Goal: Task Accomplishment & Management: Use online tool/utility

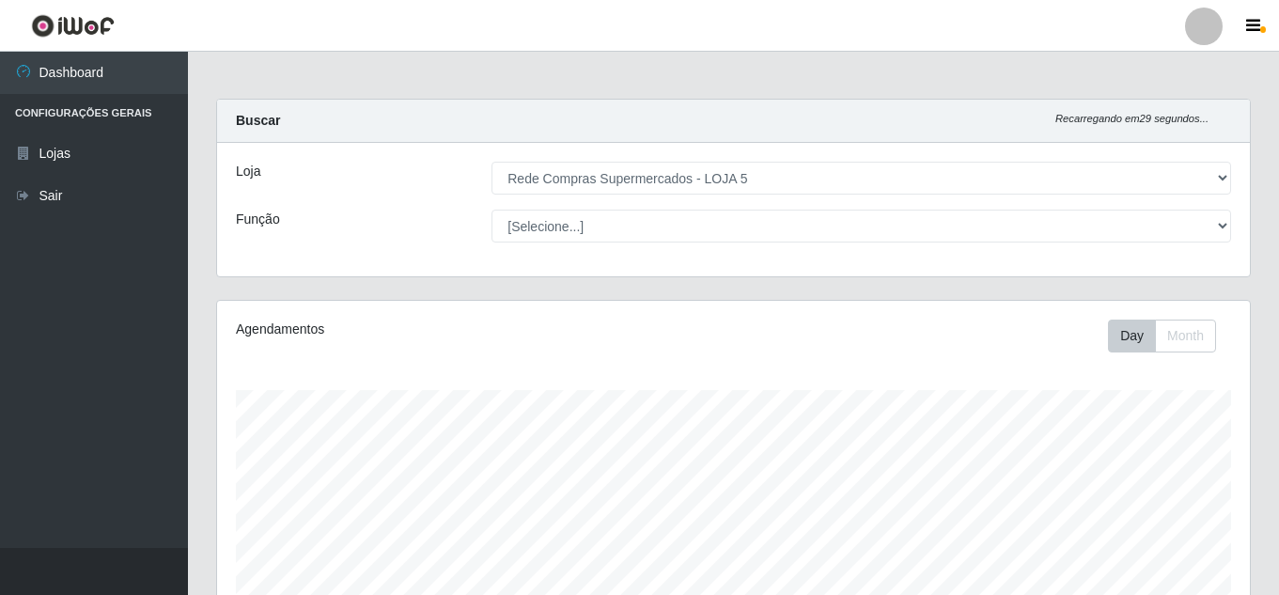
select select "397"
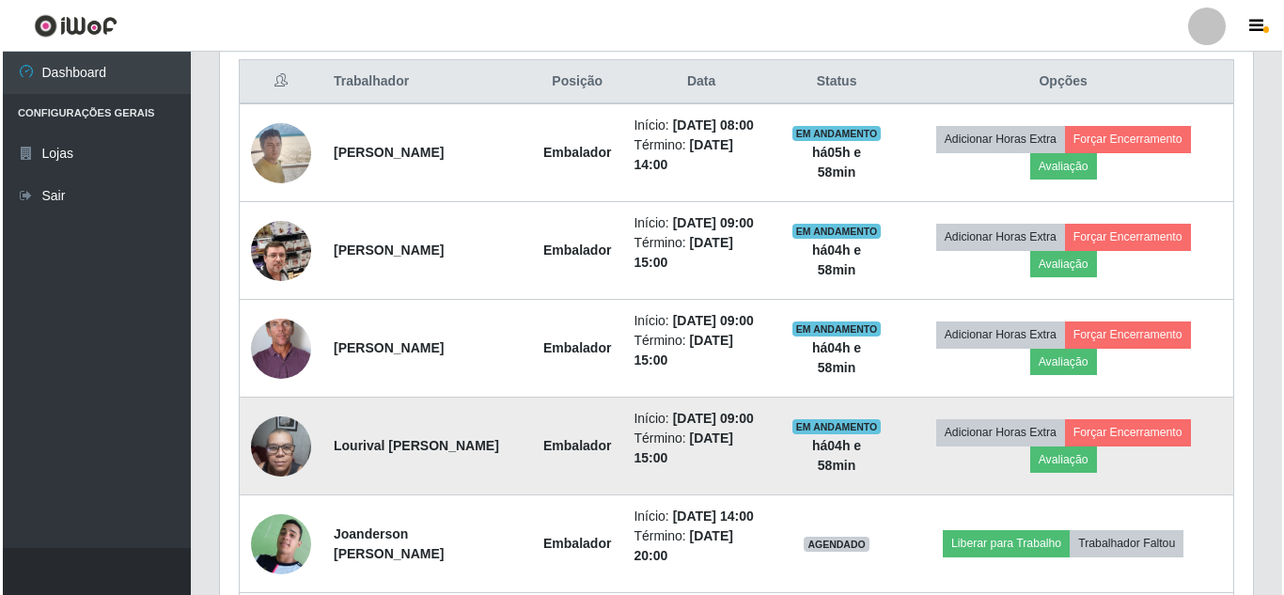
scroll to position [694, 0]
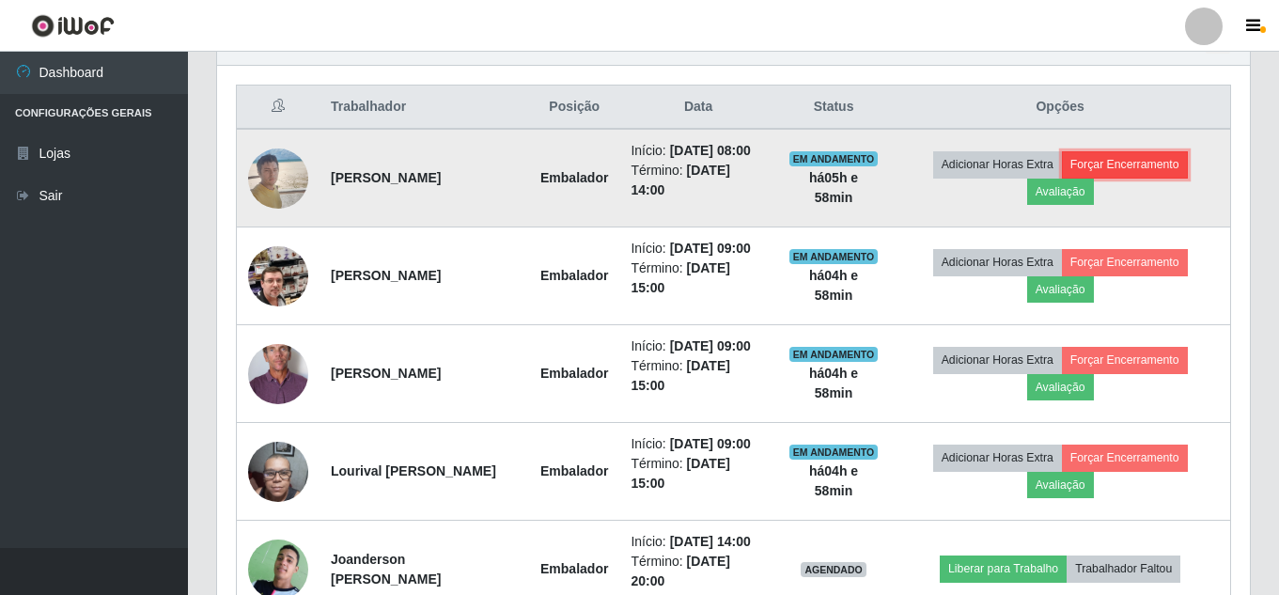
click at [1129, 173] on button "Forçar Encerramento" at bounding box center [1125, 164] width 126 height 26
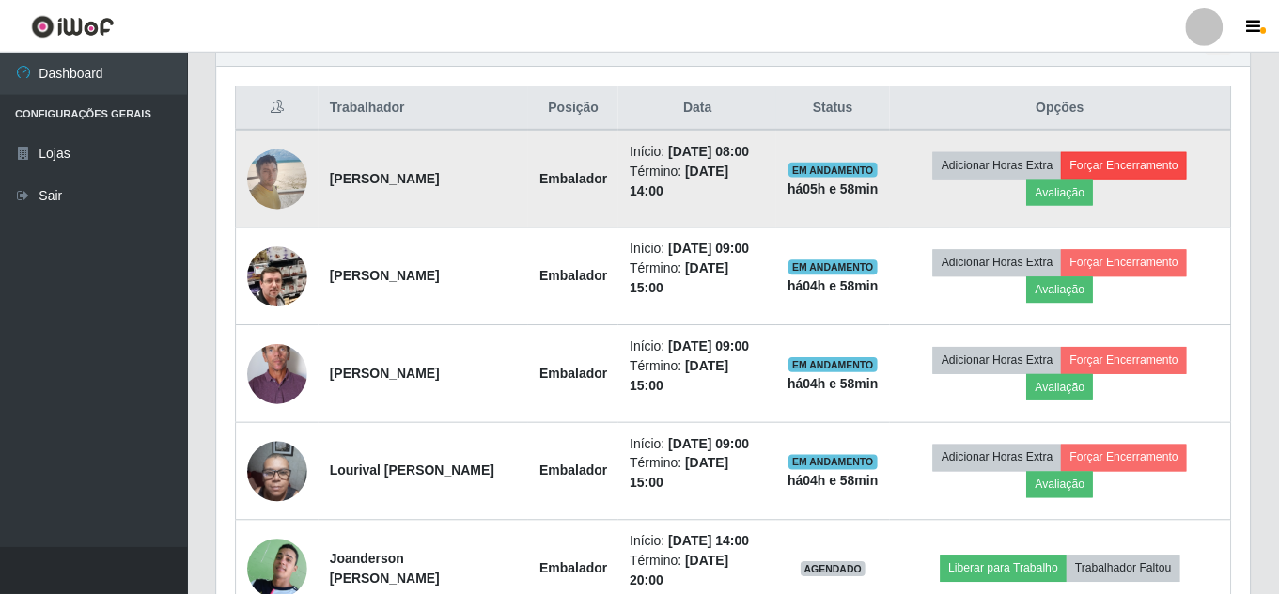
scroll to position [390, 1023]
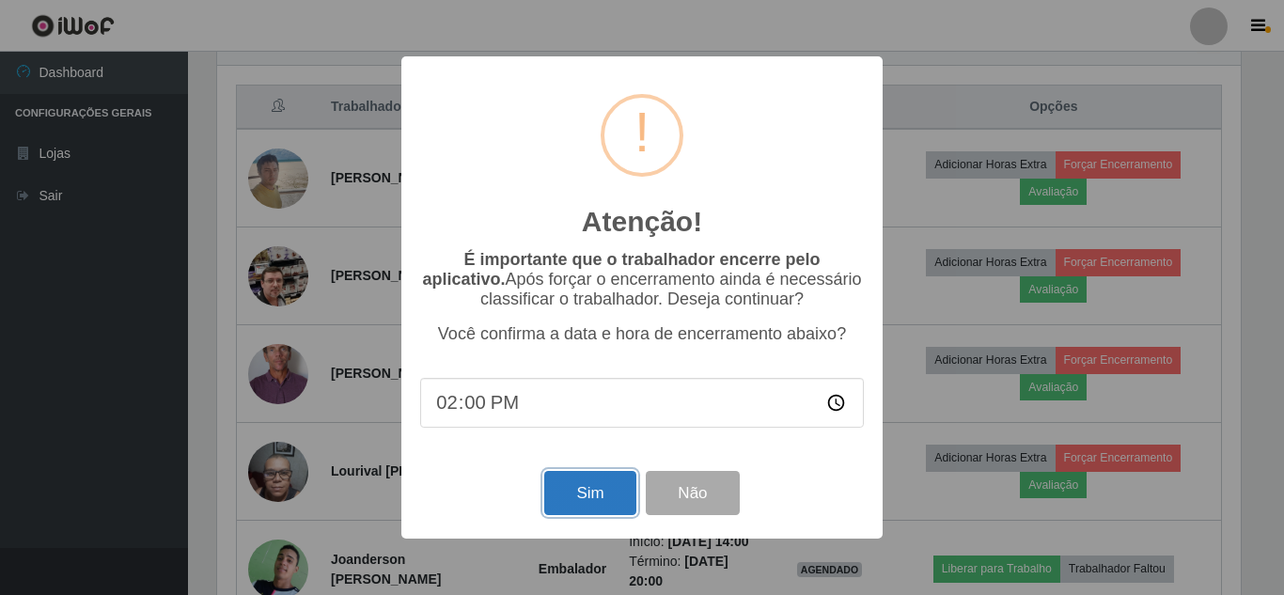
click at [597, 497] on button "Sim" at bounding box center [589, 493] width 91 height 44
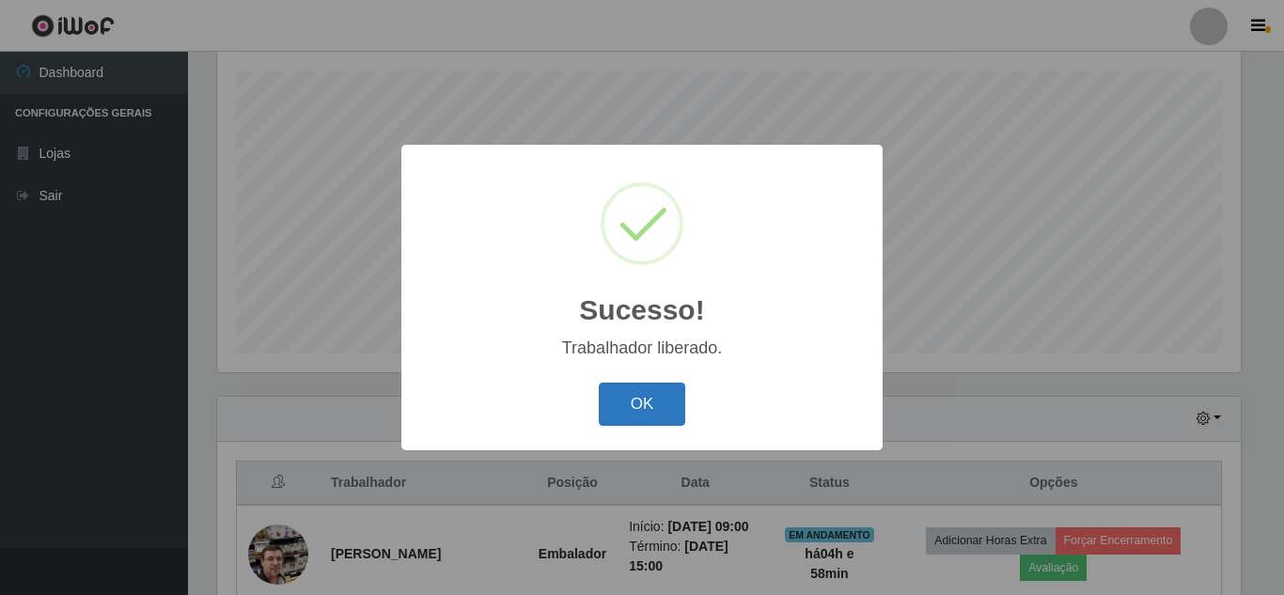
click at [641, 397] on button "OK" at bounding box center [642, 404] width 87 height 44
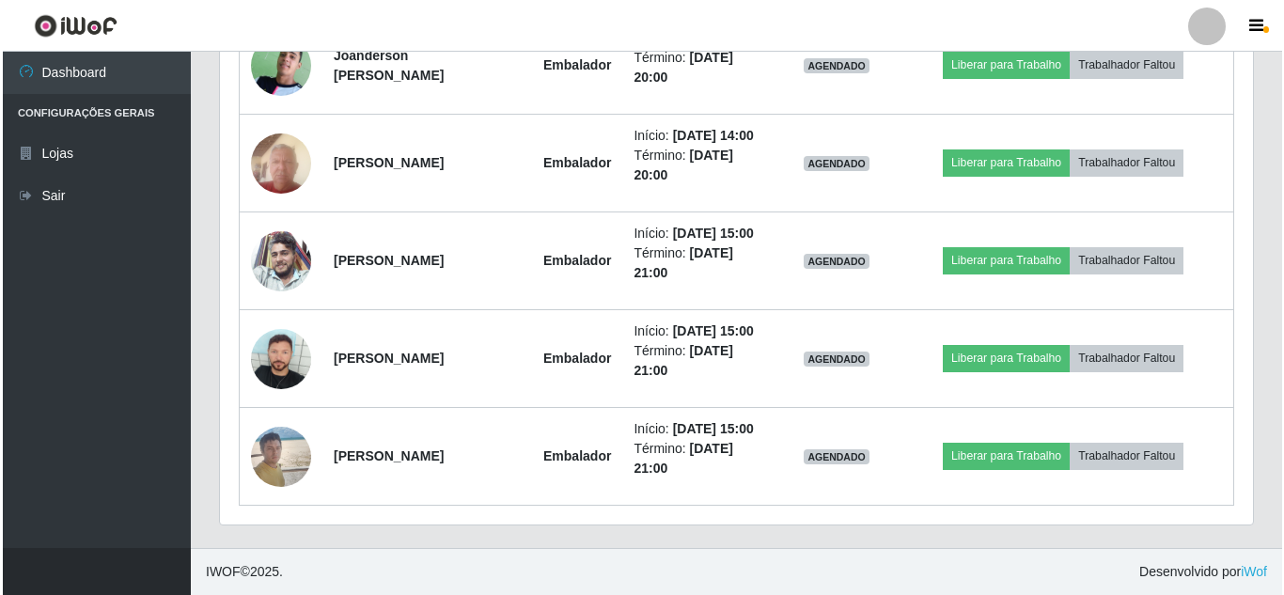
scroll to position [1164, 0]
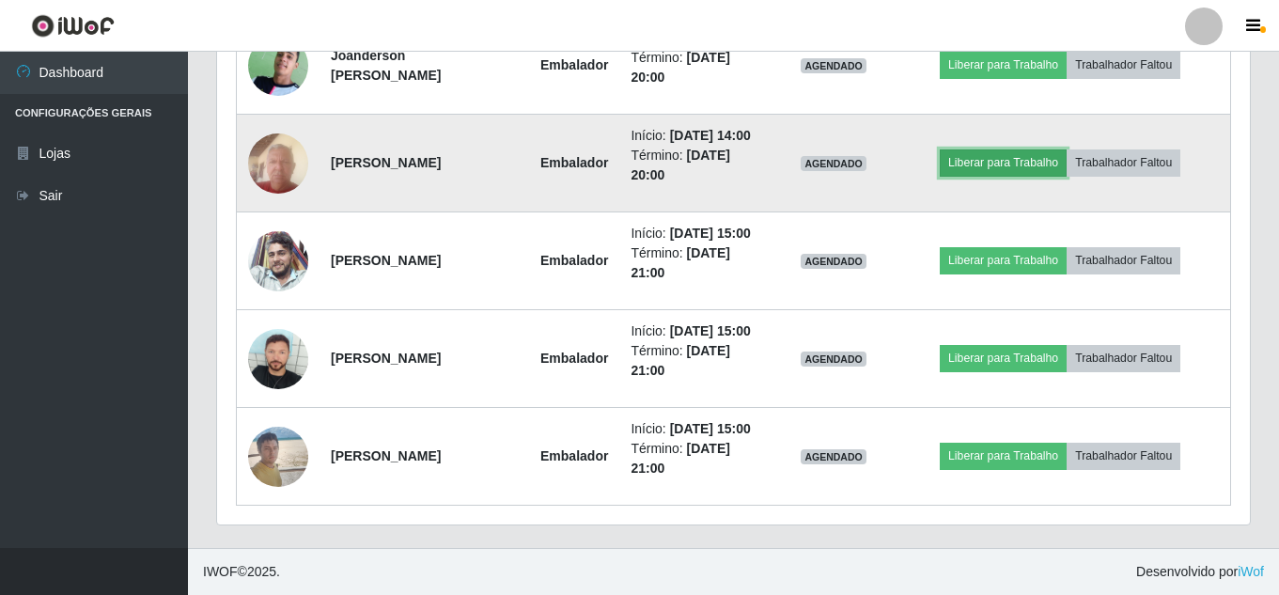
click at [1055, 176] on button "Liberar para Trabalho" at bounding box center [1003, 162] width 127 height 26
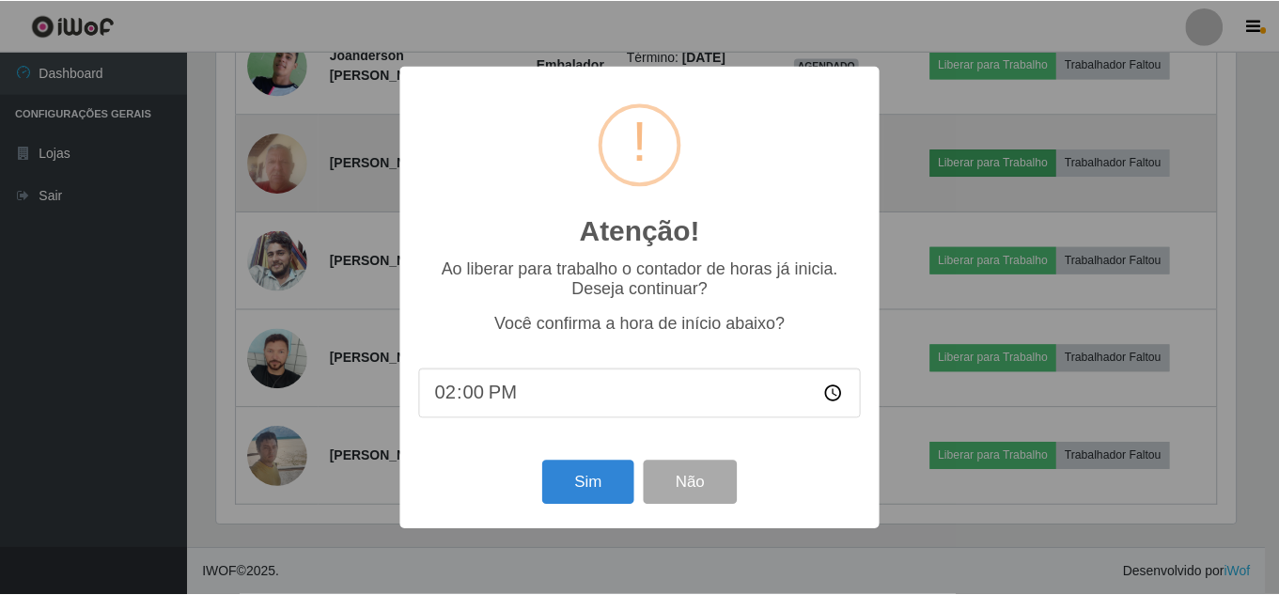
scroll to position [390, 1023]
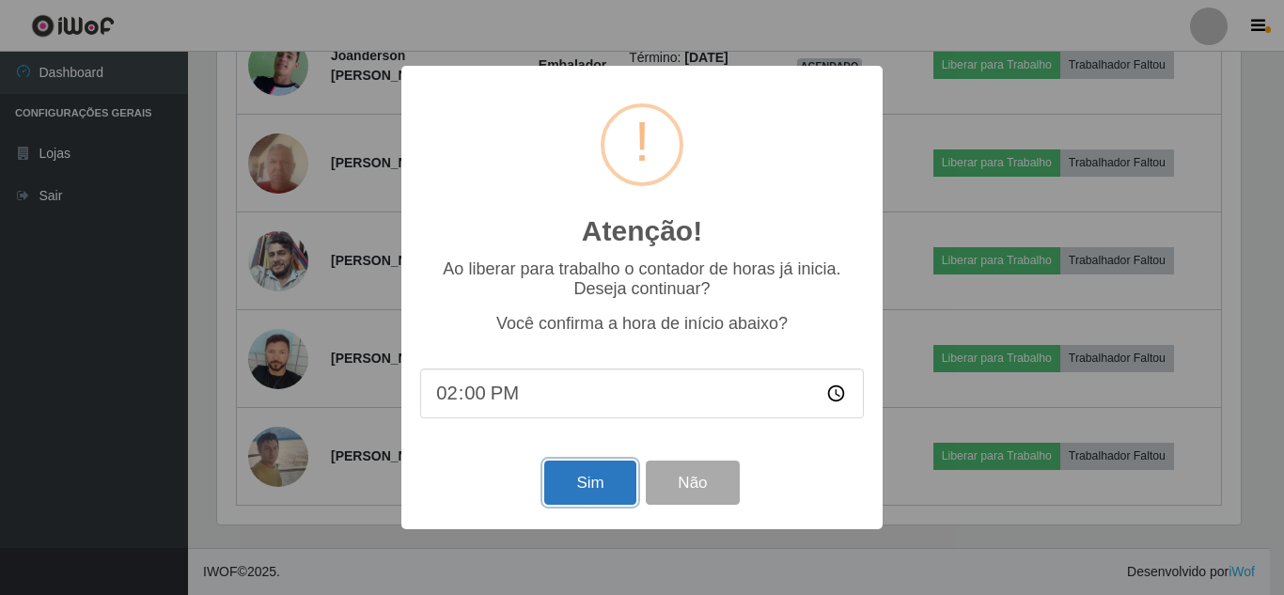
click at [611, 491] on button "Sim" at bounding box center [589, 482] width 91 height 44
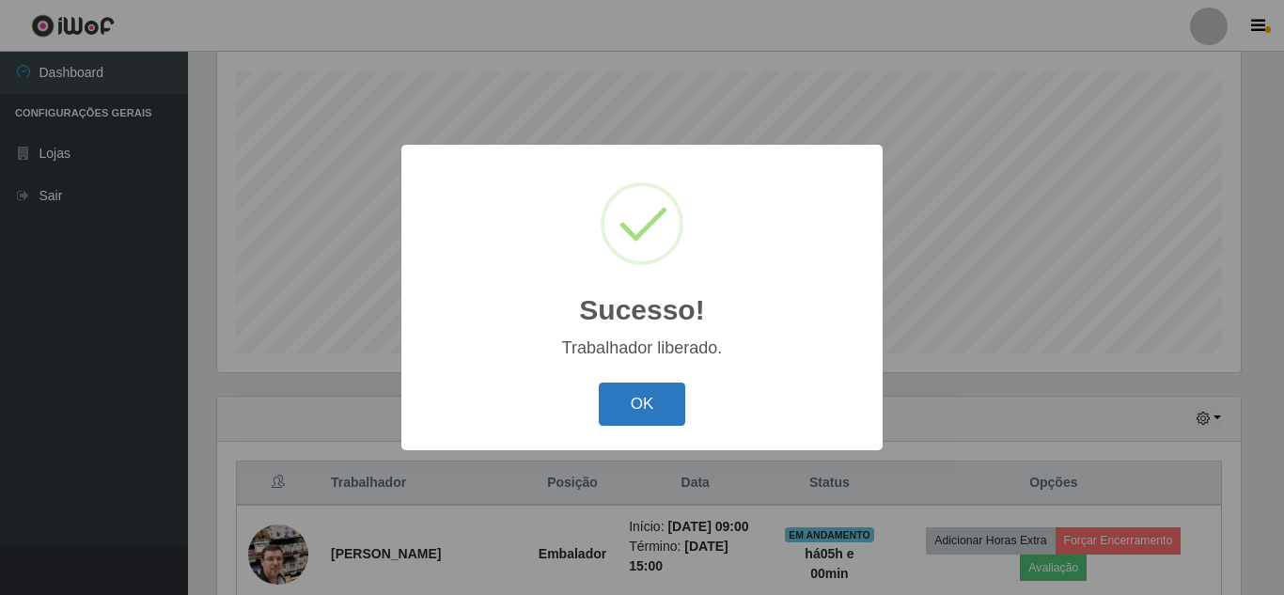
click at [664, 420] on button "OK" at bounding box center [642, 404] width 87 height 44
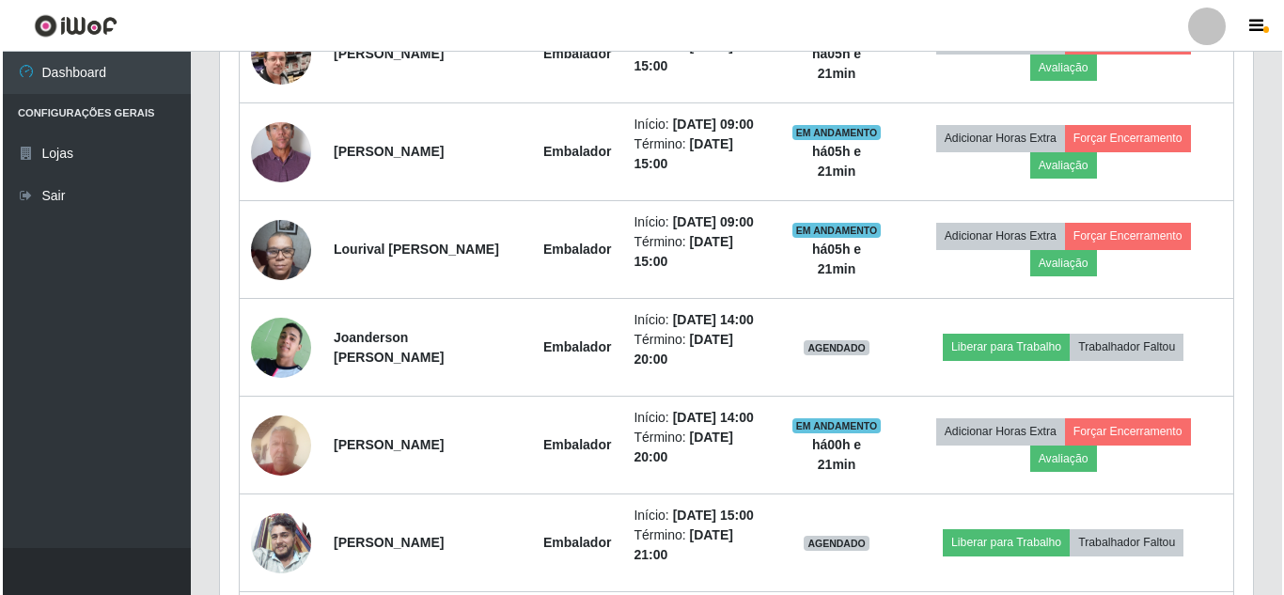
scroll to position [882, 0]
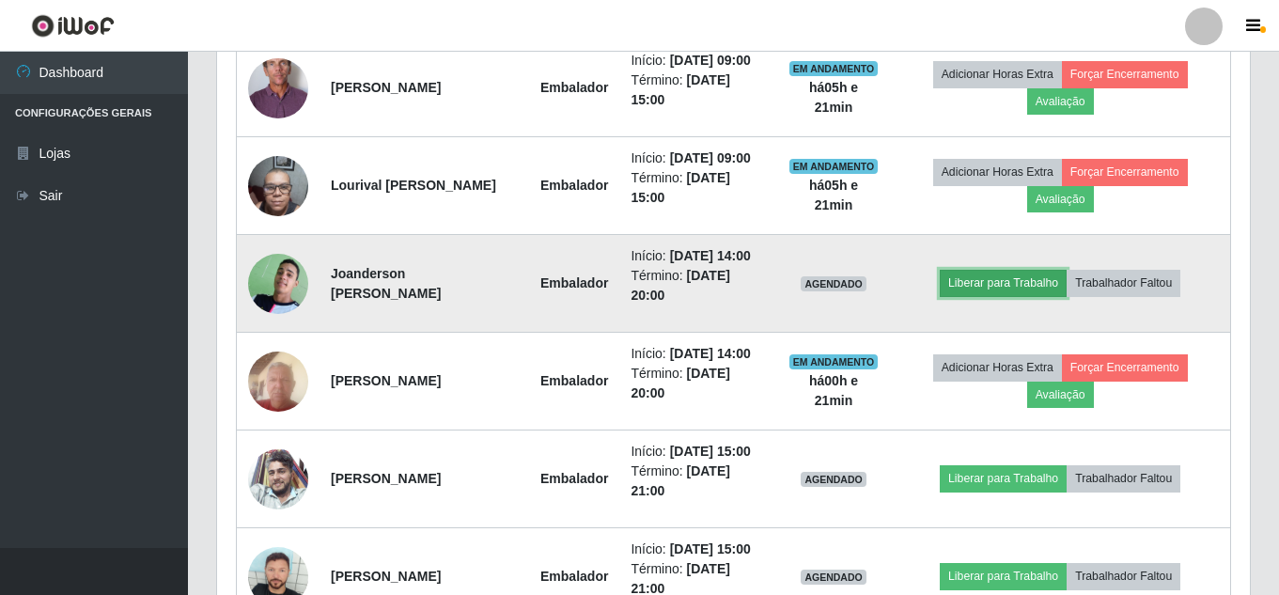
click at [1027, 296] on button "Liberar para Trabalho" at bounding box center [1003, 283] width 127 height 26
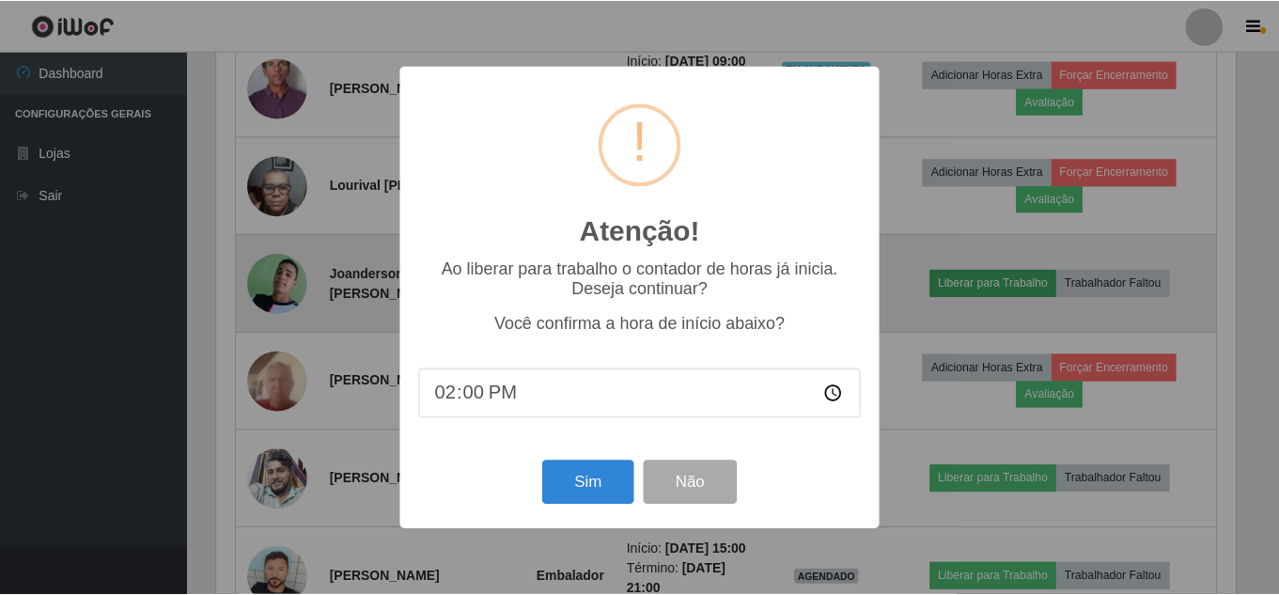
scroll to position [390, 1023]
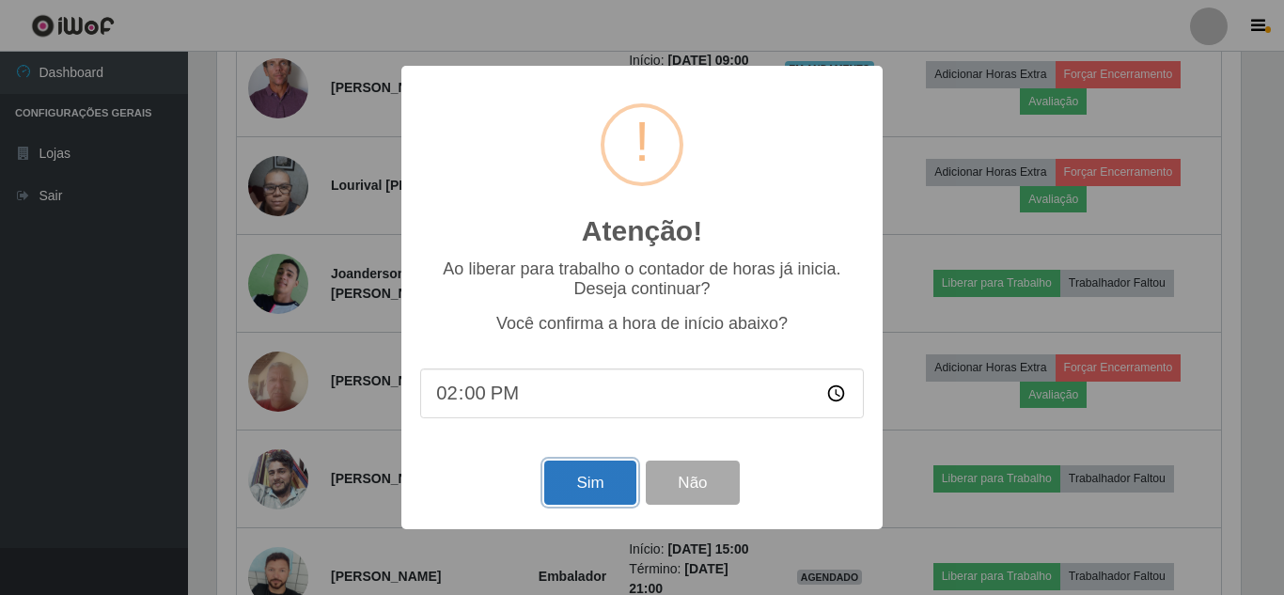
click at [596, 482] on button "Sim" at bounding box center [589, 482] width 91 height 44
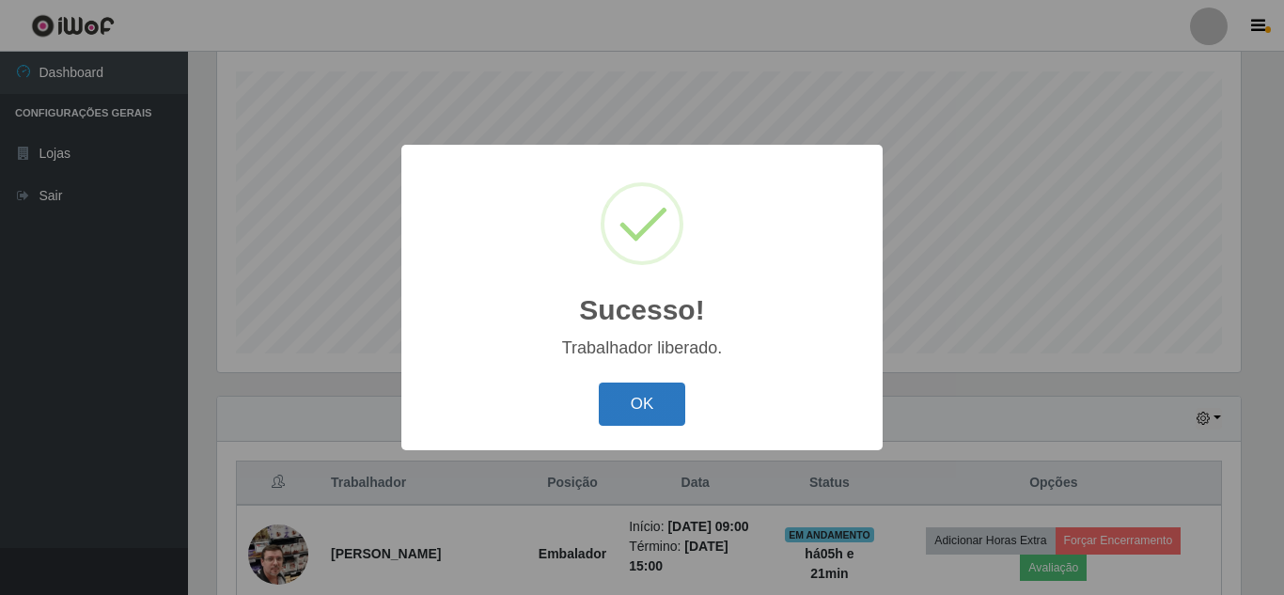
click at [651, 406] on button "OK" at bounding box center [642, 404] width 87 height 44
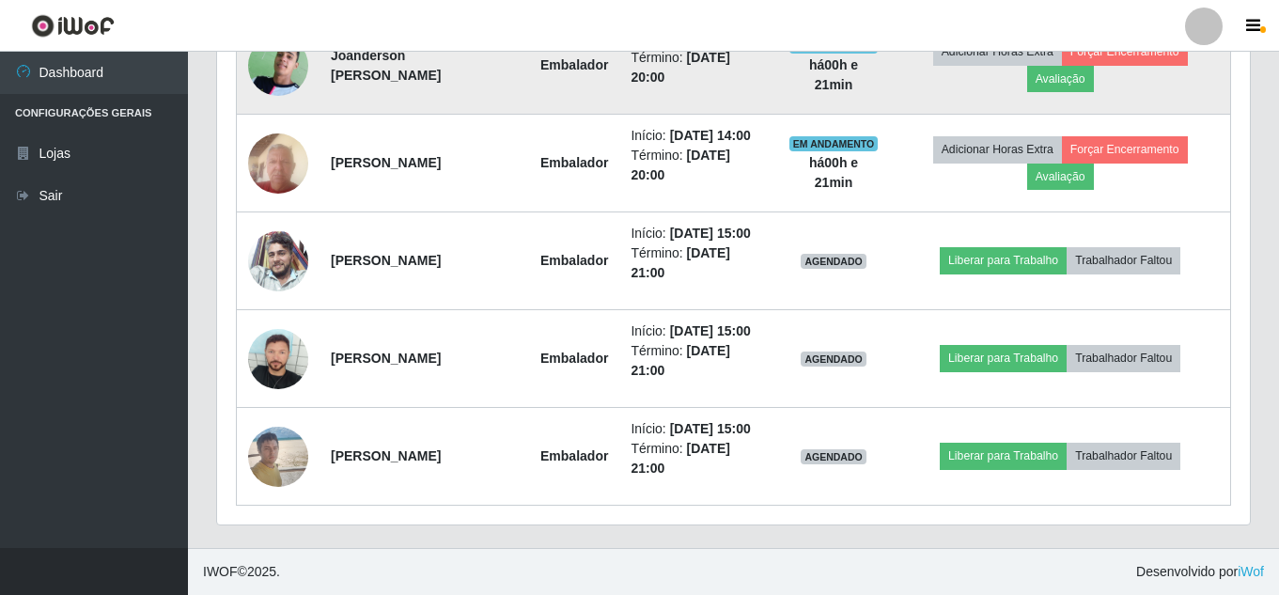
scroll to position [1258, 0]
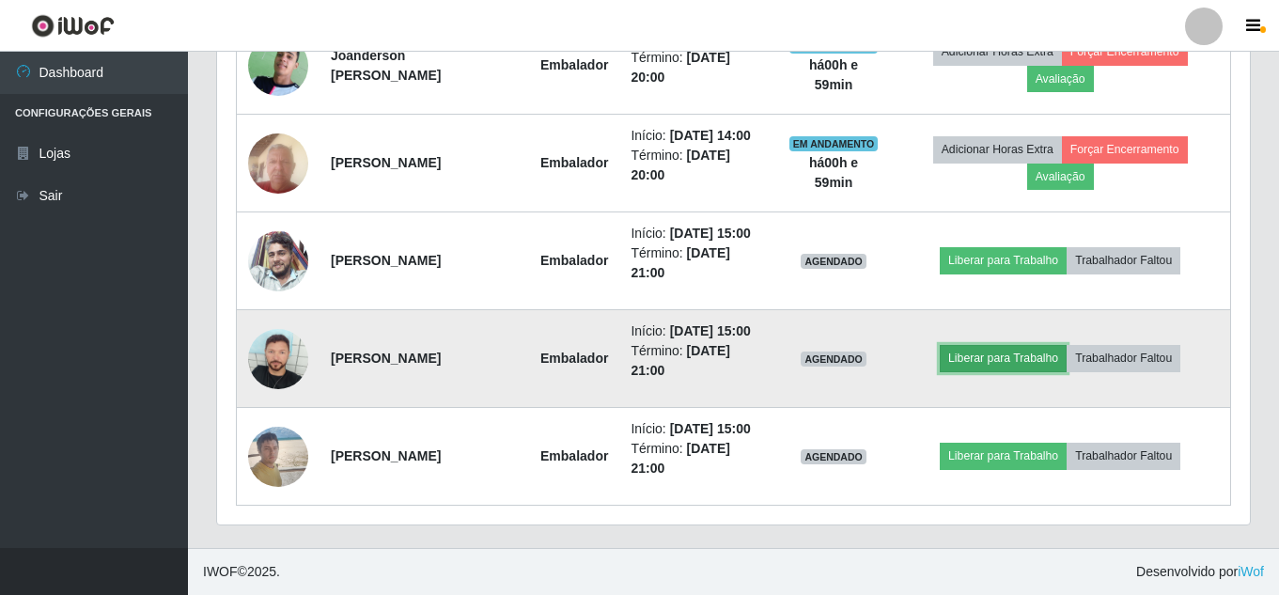
click at [1028, 345] on button "Liberar para Trabalho" at bounding box center [1003, 358] width 127 height 26
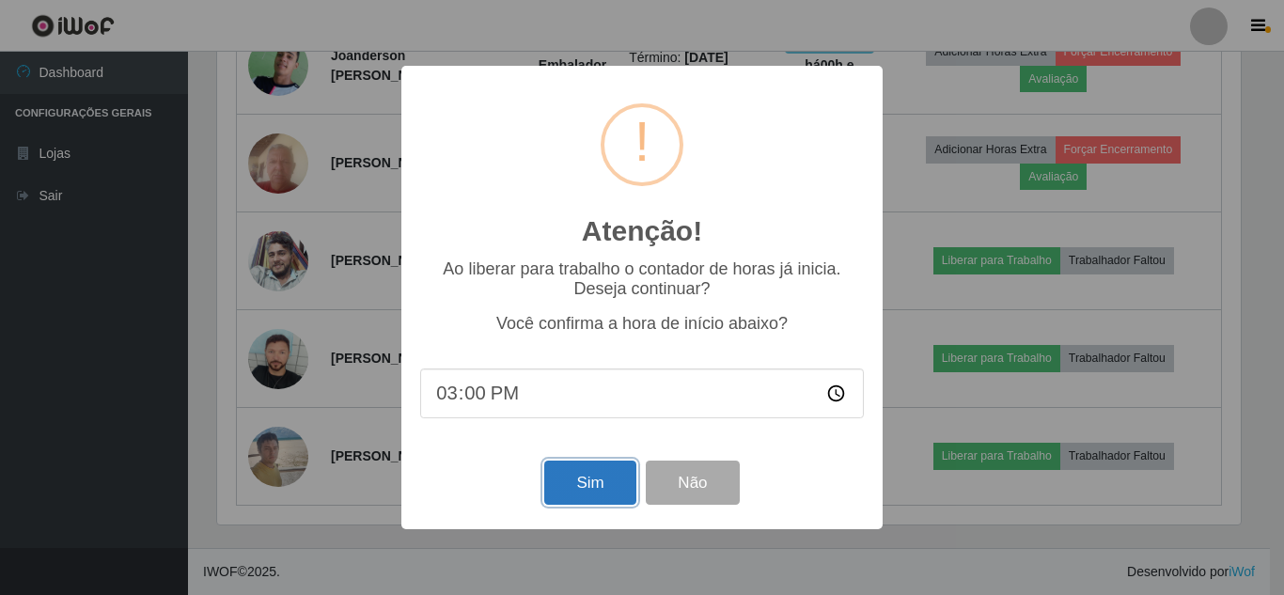
click at [590, 487] on button "Sim" at bounding box center [589, 482] width 91 height 44
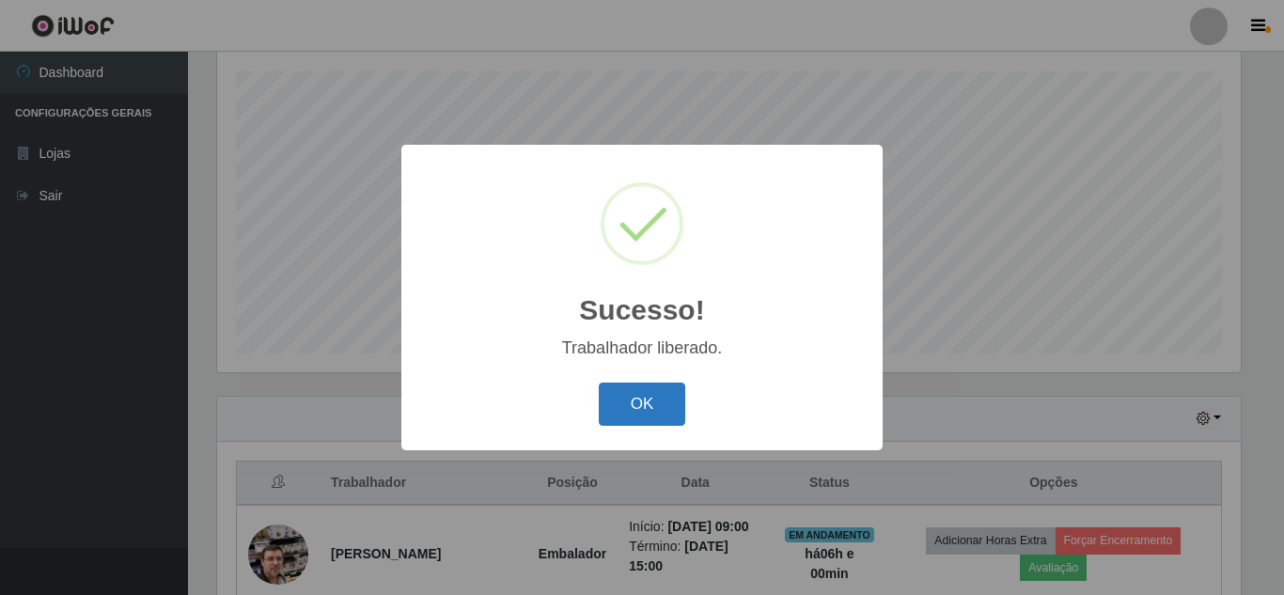
click at [646, 407] on button "OK" at bounding box center [642, 404] width 87 height 44
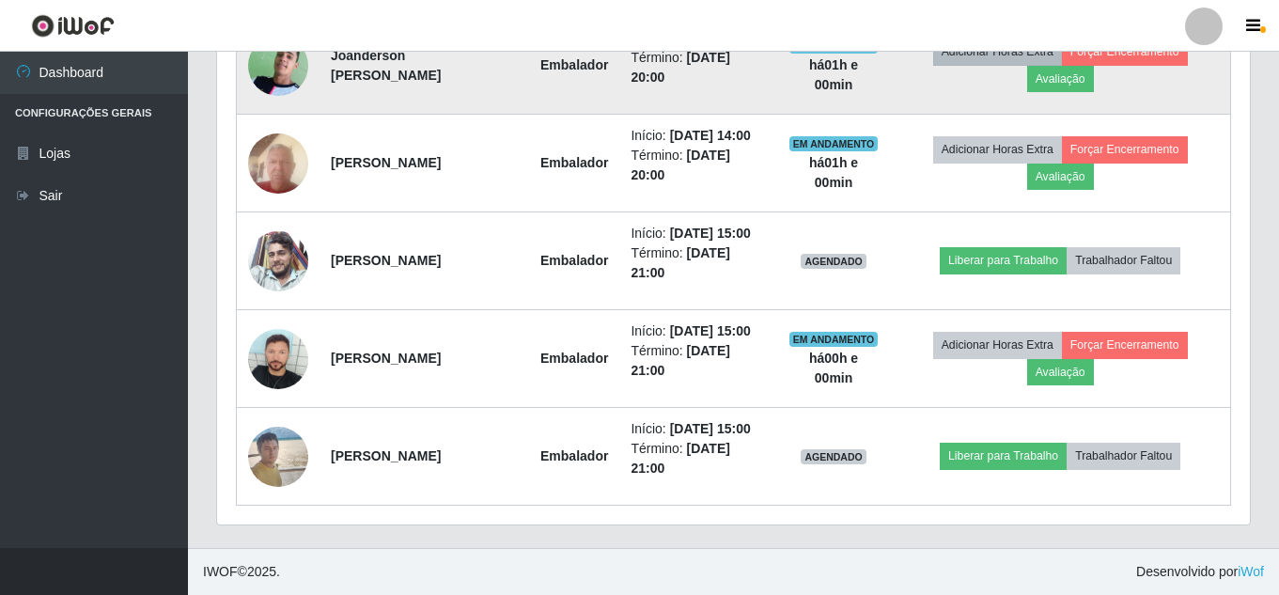
scroll to position [1164, 0]
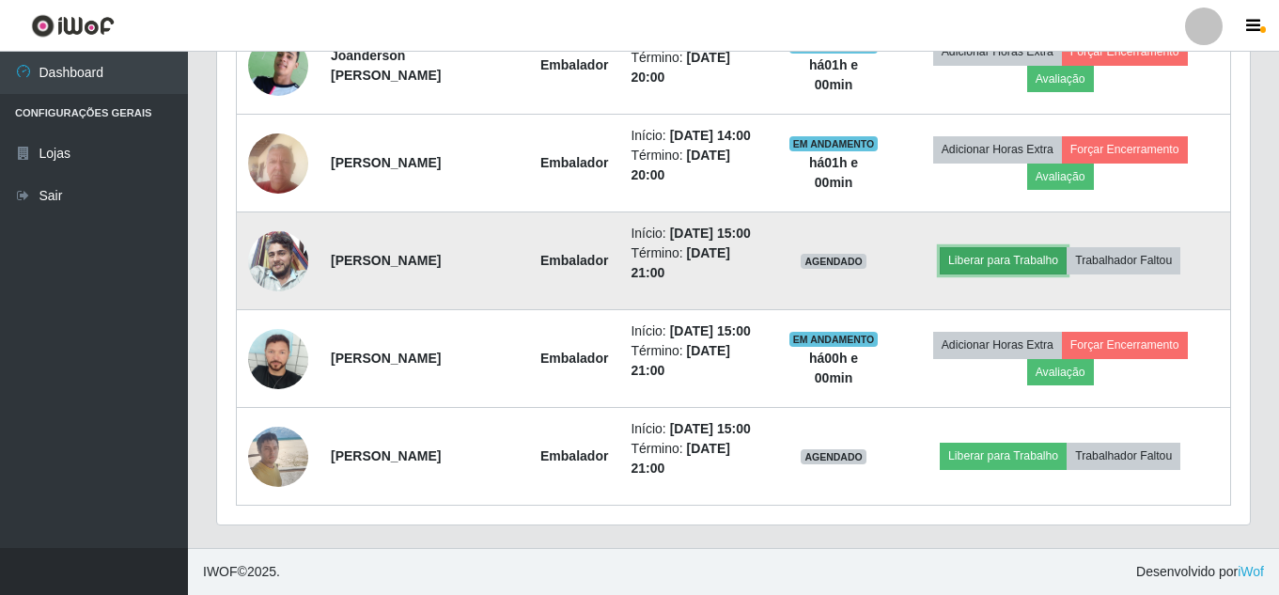
click at [1008, 273] on button "Liberar para Trabalho" at bounding box center [1003, 260] width 127 height 26
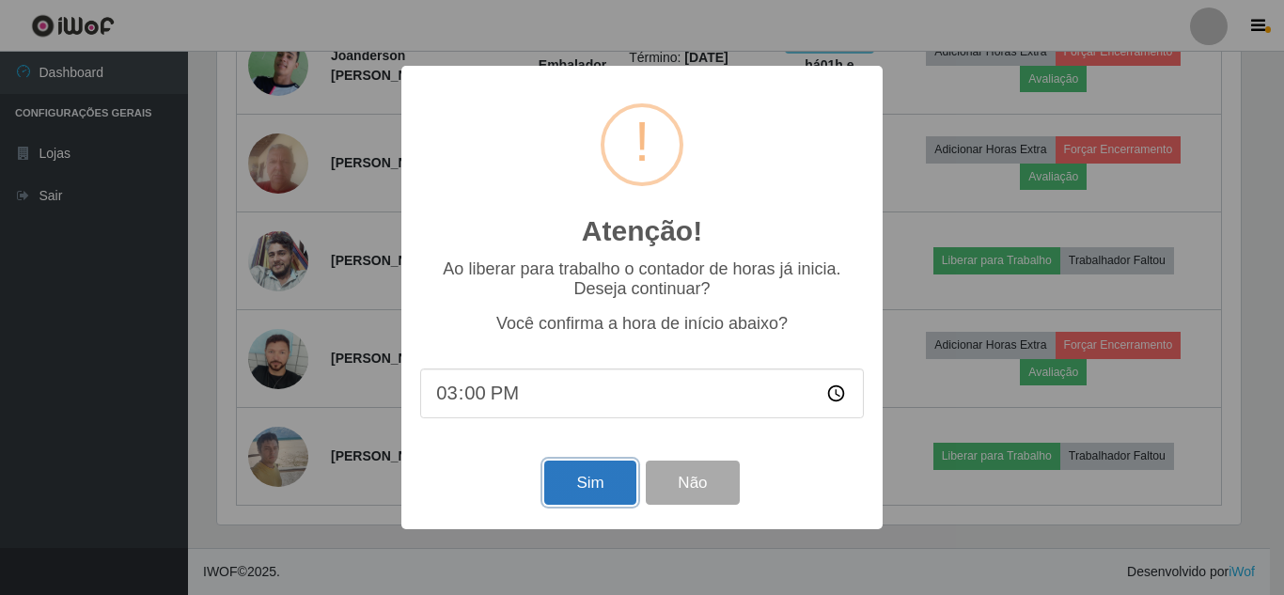
click at [595, 487] on button "Sim" at bounding box center [589, 482] width 91 height 44
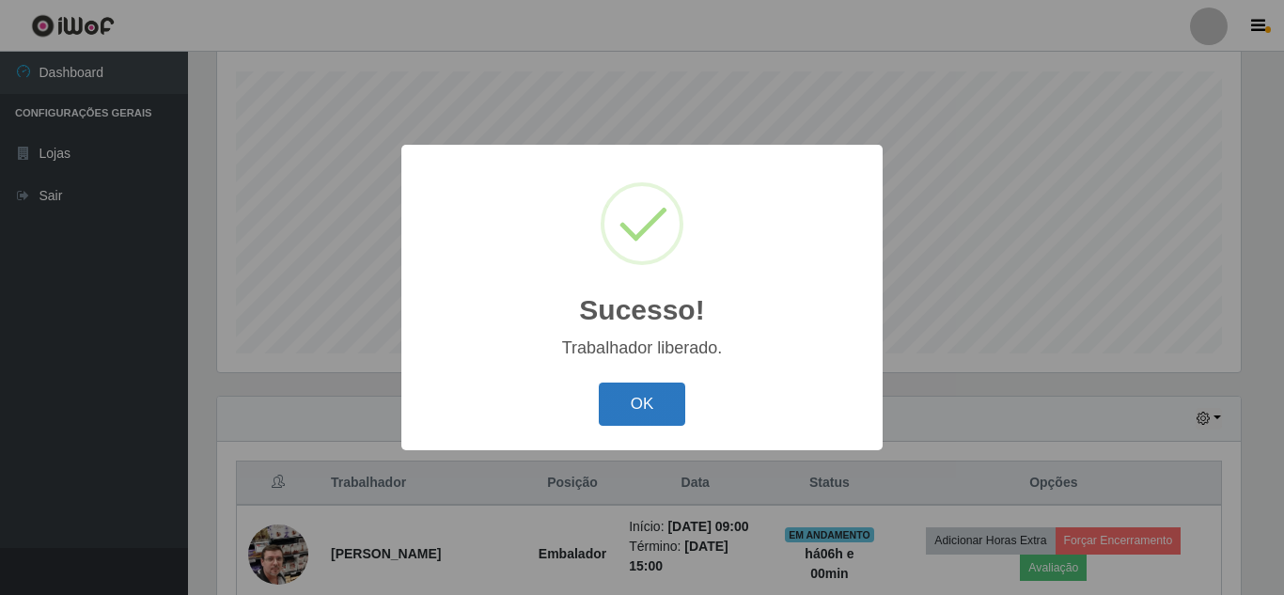
click at [660, 410] on button "OK" at bounding box center [642, 404] width 87 height 44
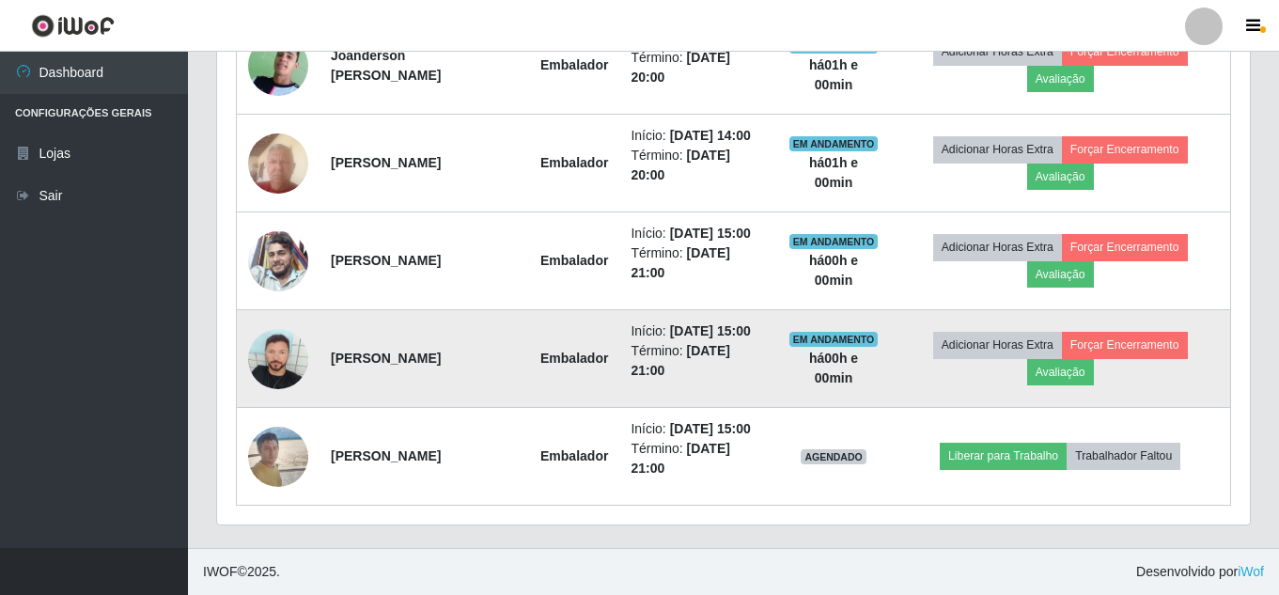
scroll to position [1258, 0]
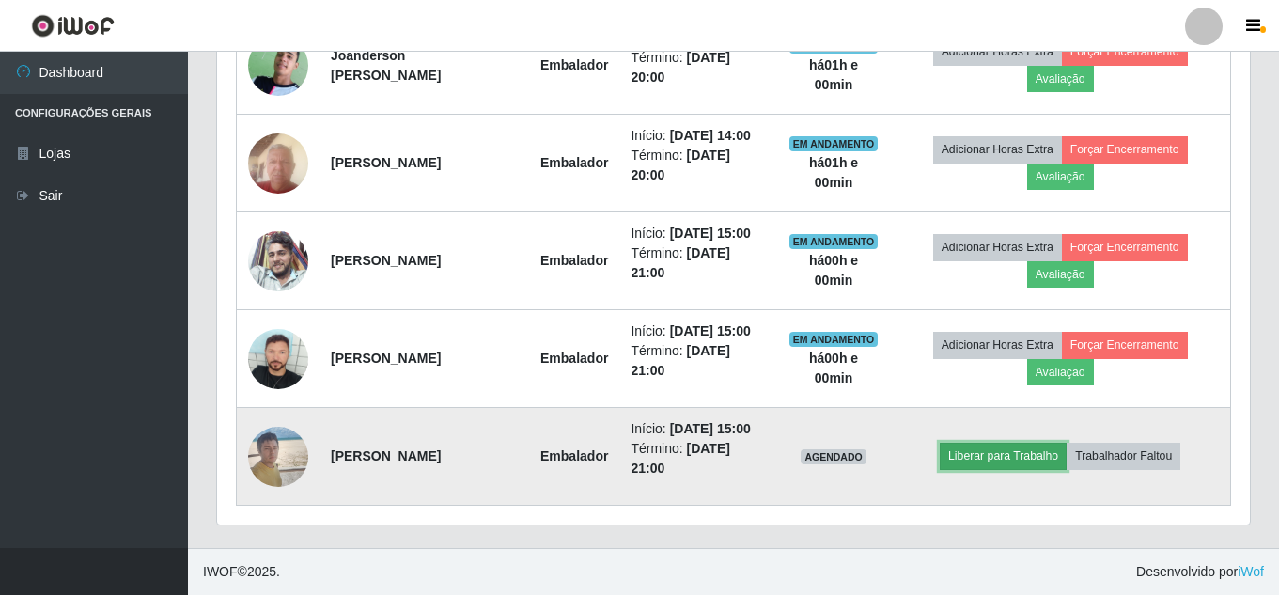
click at [1024, 443] on button "Liberar para Trabalho" at bounding box center [1003, 456] width 127 height 26
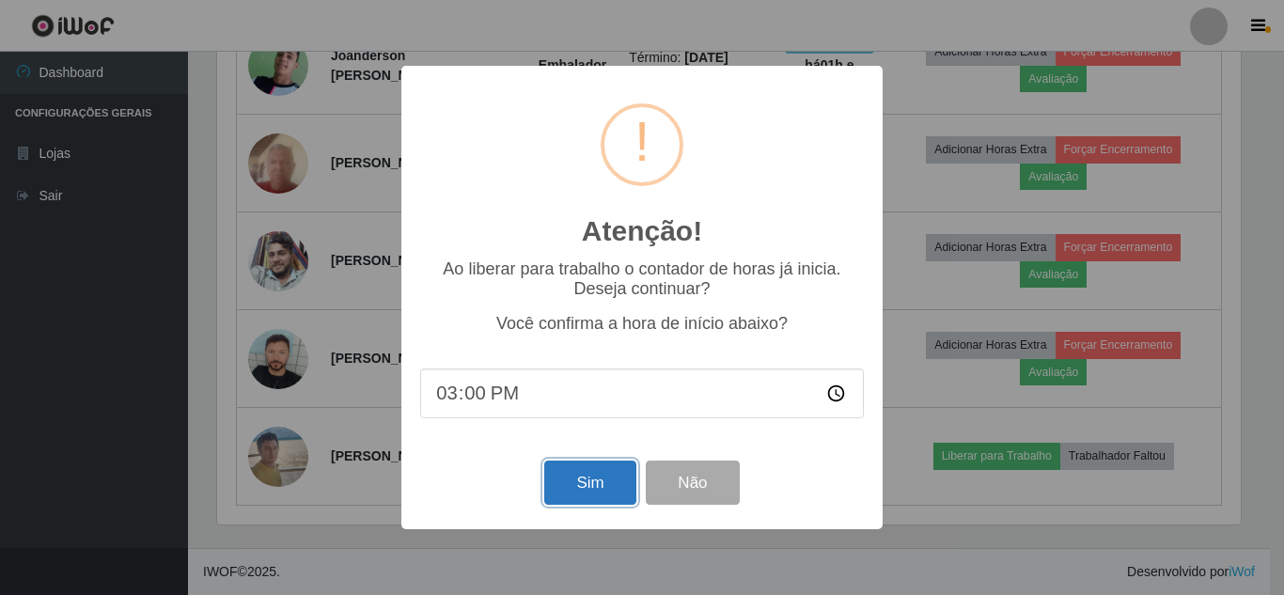
click at [580, 491] on button "Sim" at bounding box center [589, 482] width 91 height 44
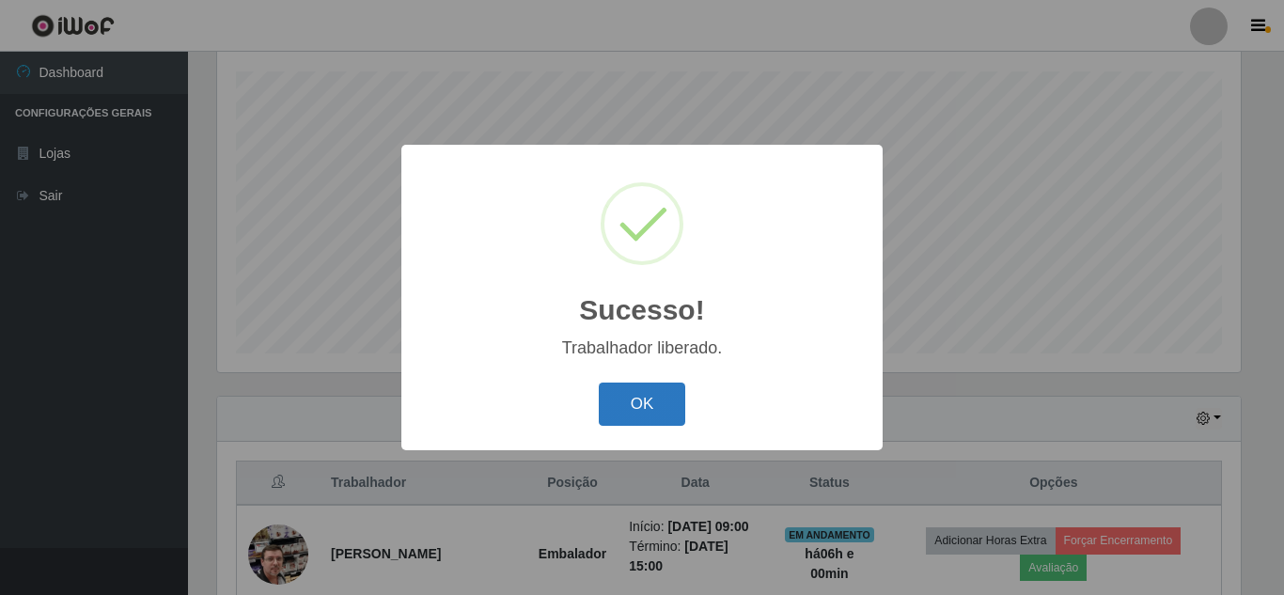
click at [635, 403] on button "OK" at bounding box center [642, 404] width 87 height 44
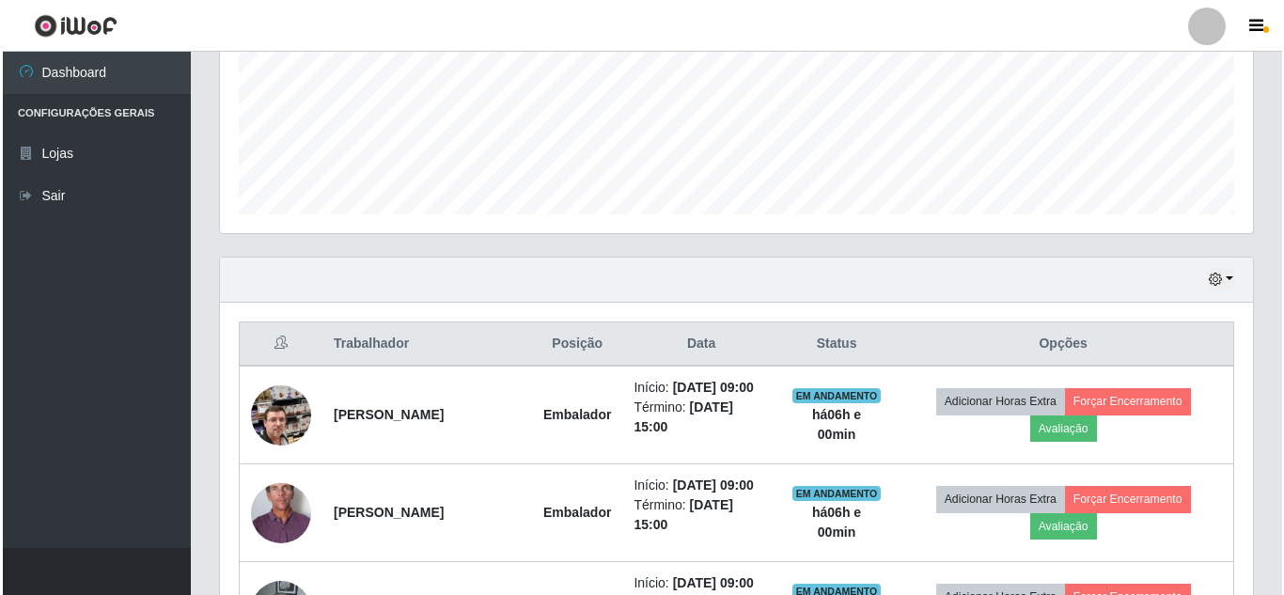
scroll to position [0, 0]
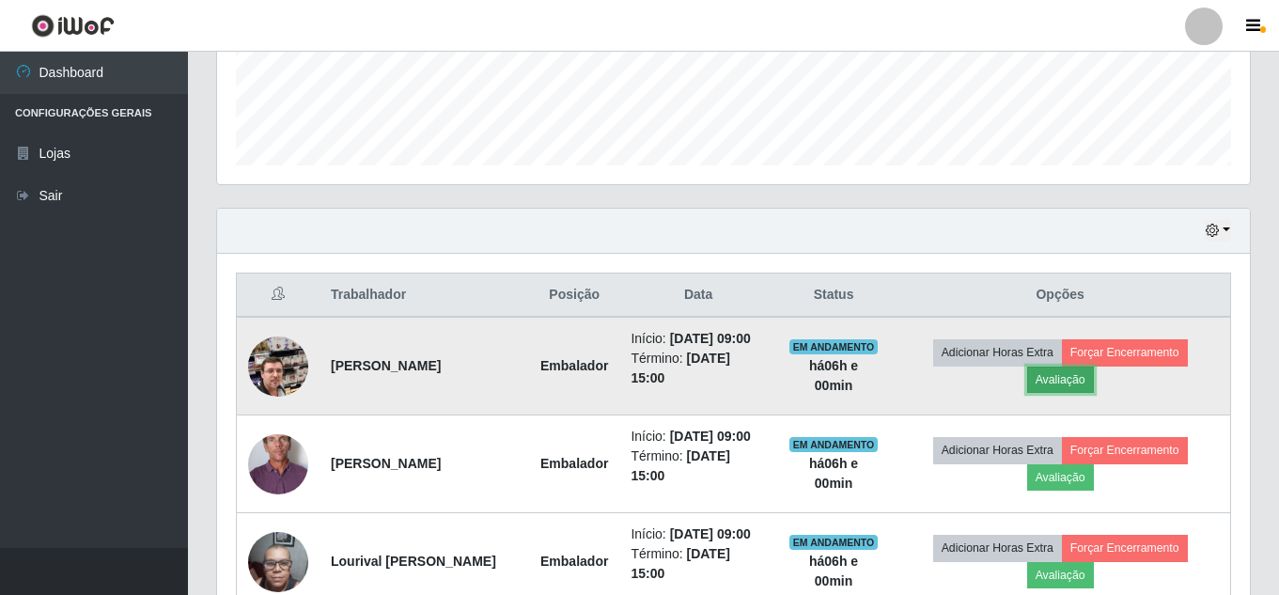
click at [1069, 388] on button "Avaliação" at bounding box center [1060, 379] width 67 height 26
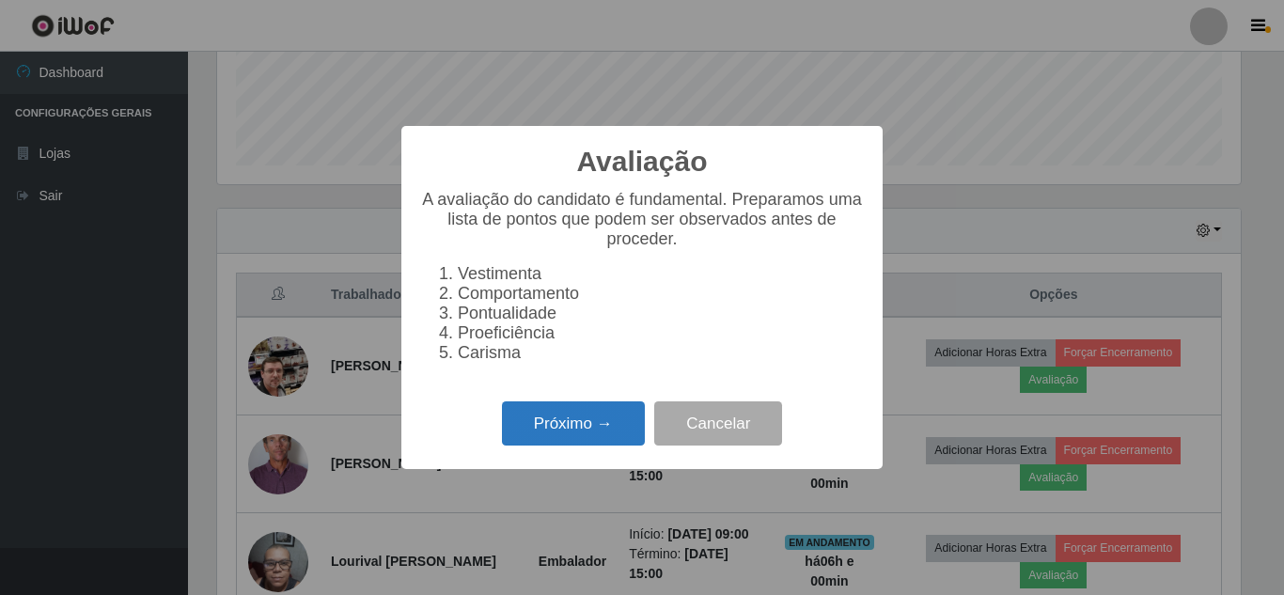
click at [611, 439] on button "Próximo →" at bounding box center [573, 423] width 143 height 44
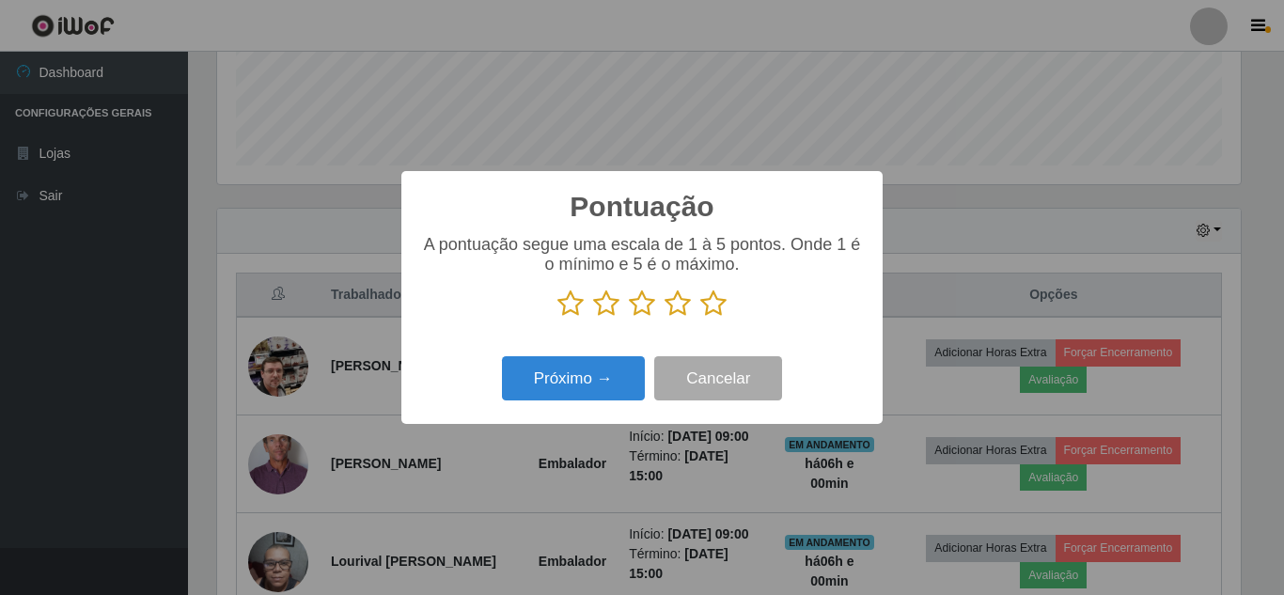
click at [709, 301] on icon at bounding box center [713, 303] width 26 height 28
click at [700, 318] on input "radio" at bounding box center [700, 318] width 0 height 0
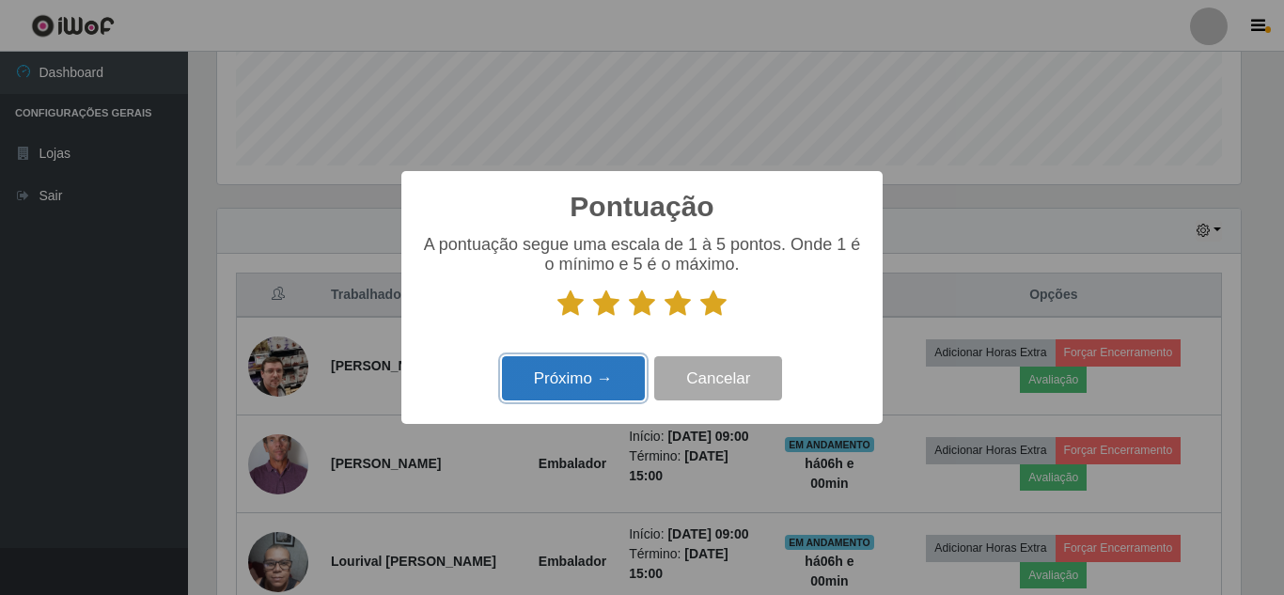
click at [614, 378] on button "Próximo →" at bounding box center [573, 378] width 143 height 44
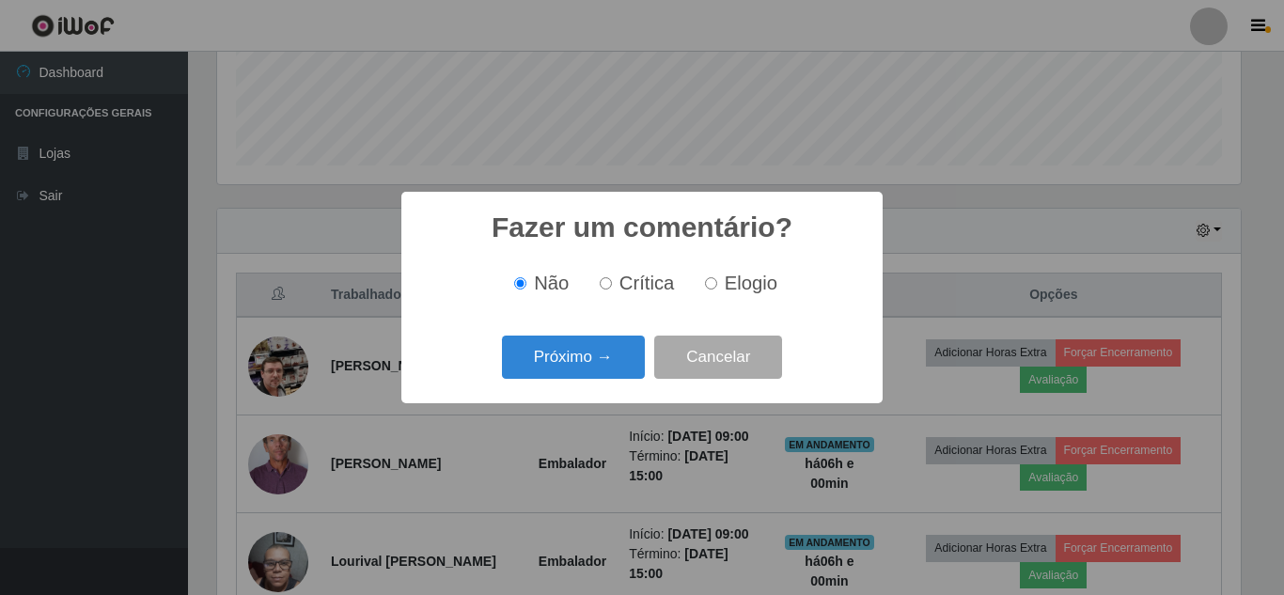
click at [614, 378] on button "Próximo →" at bounding box center [573, 357] width 143 height 44
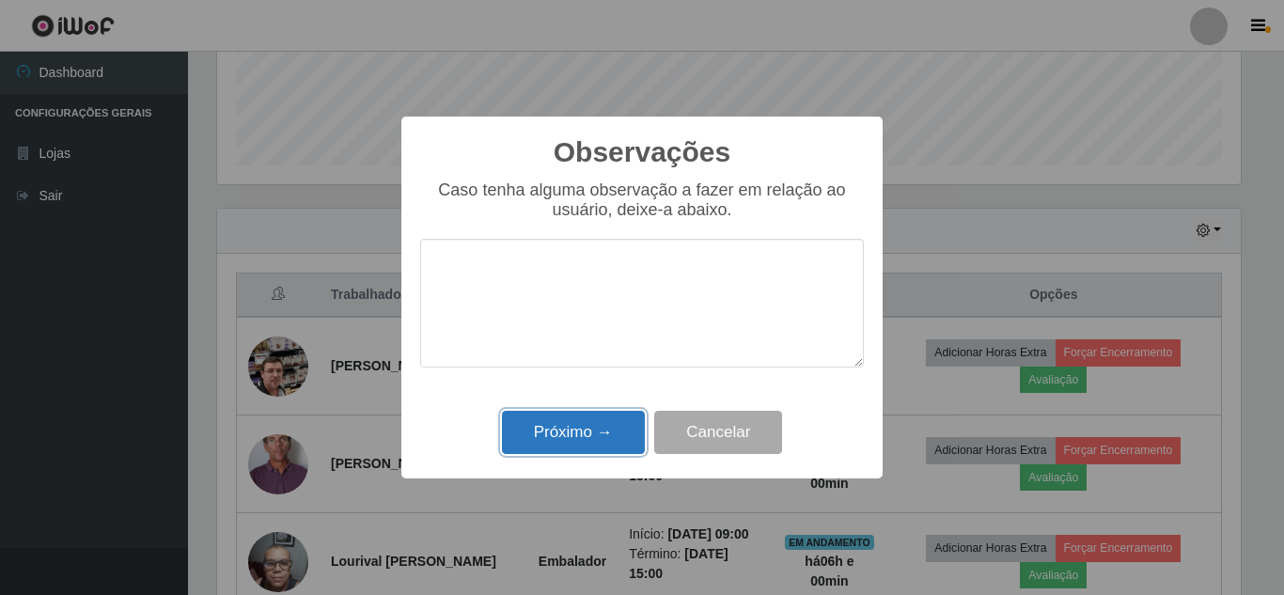
click at [602, 439] on button "Próximo →" at bounding box center [573, 433] width 143 height 44
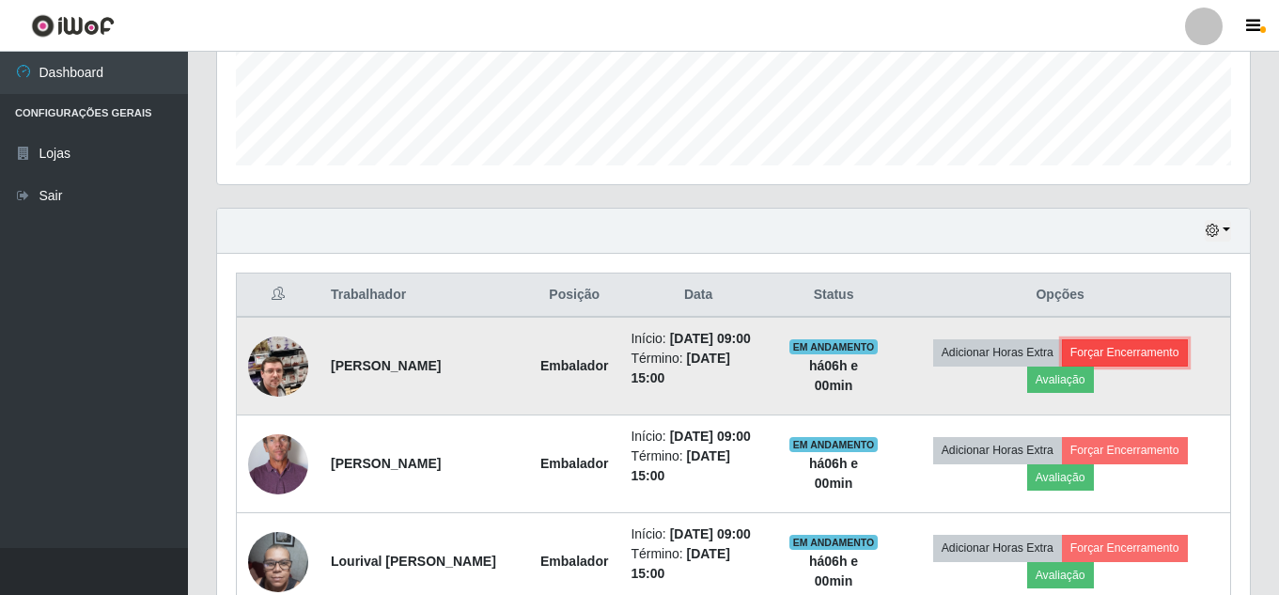
click at [1134, 360] on button "Forçar Encerramento" at bounding box center [1125, 352] width 126 height 26
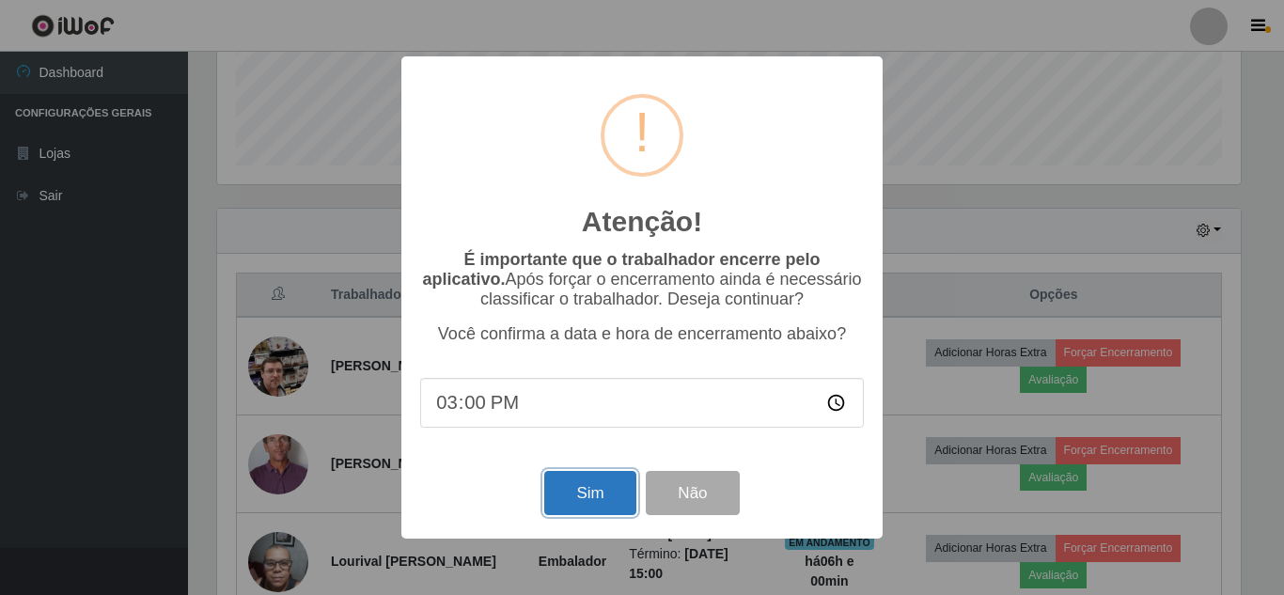
click at [573, 496] on button "Sim" at bounding box center [589, 493] width 91 height 44
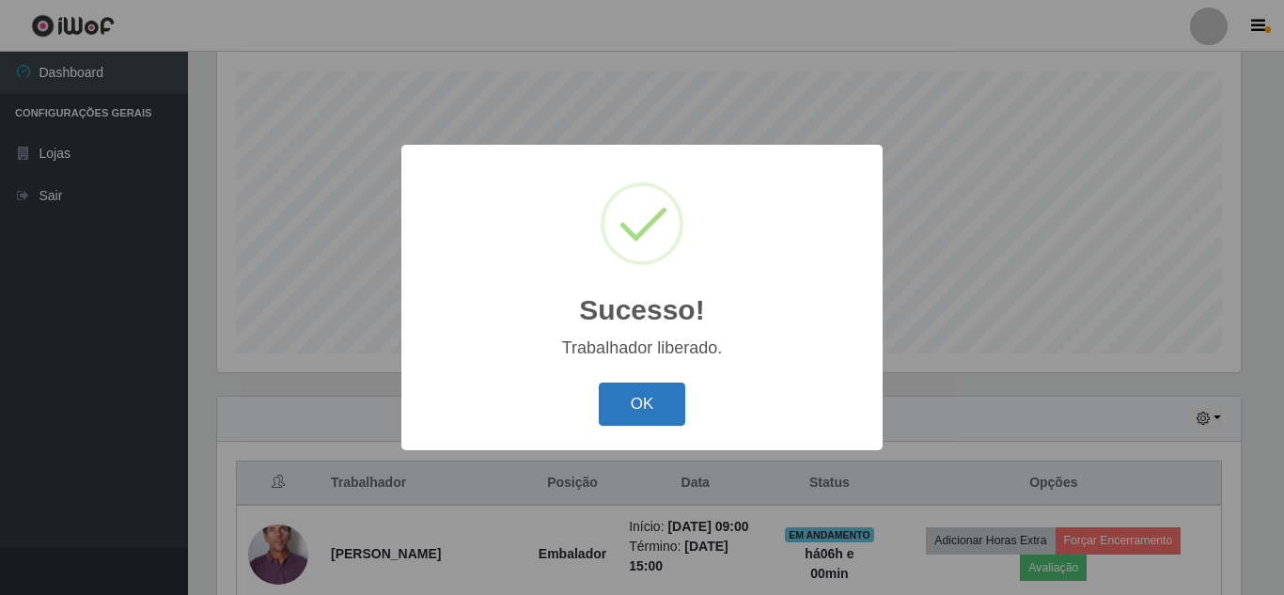
click at [650, 410] on button "OK" at bounding box center [642, 404] width 87 height 44
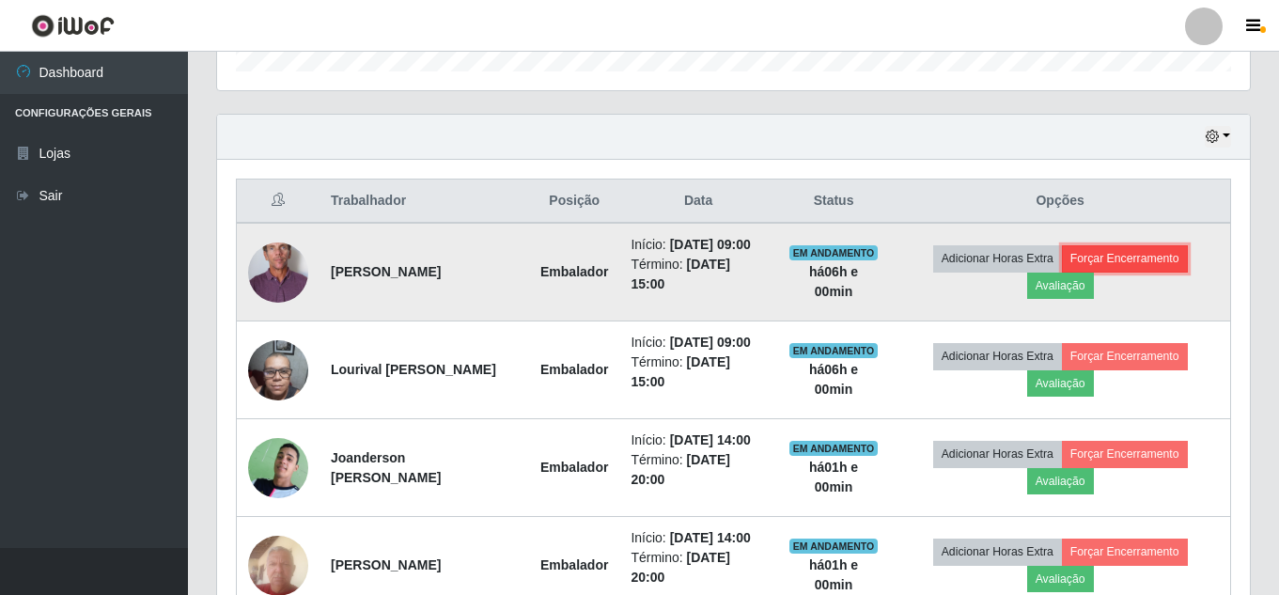
click at [1147, 270] on button "Forçar Encerramento" at bounding box center [1125, 258] width 126 height 26
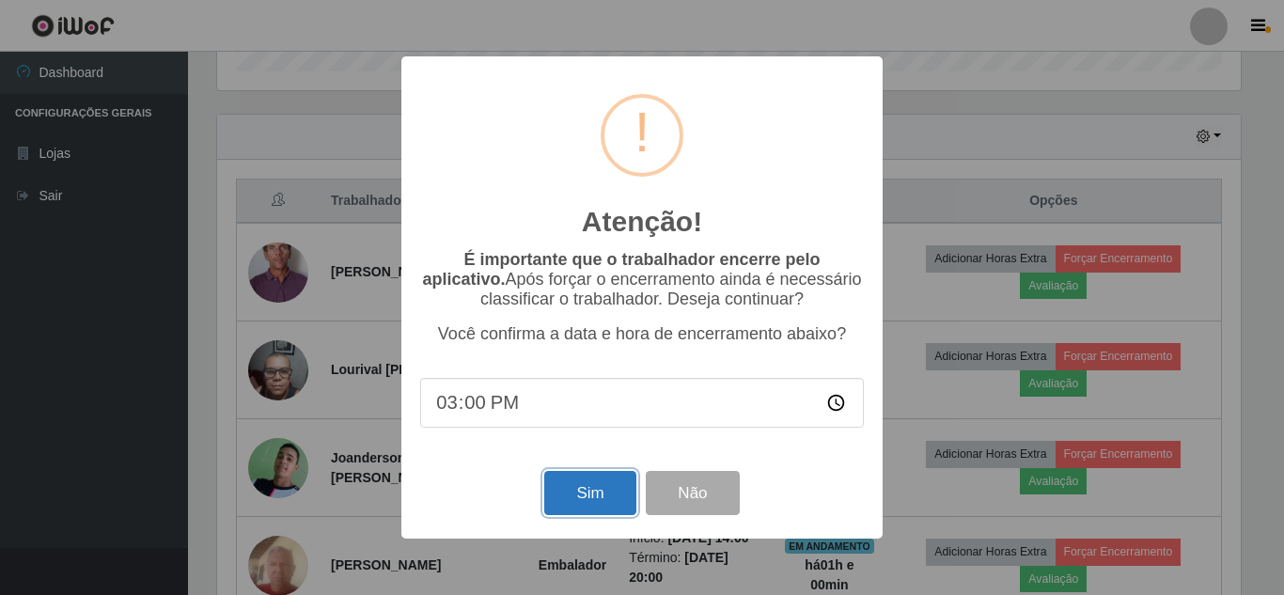
click at [585, 497] on button "Sim" at bounding box center [589, 493] width 91 height 44
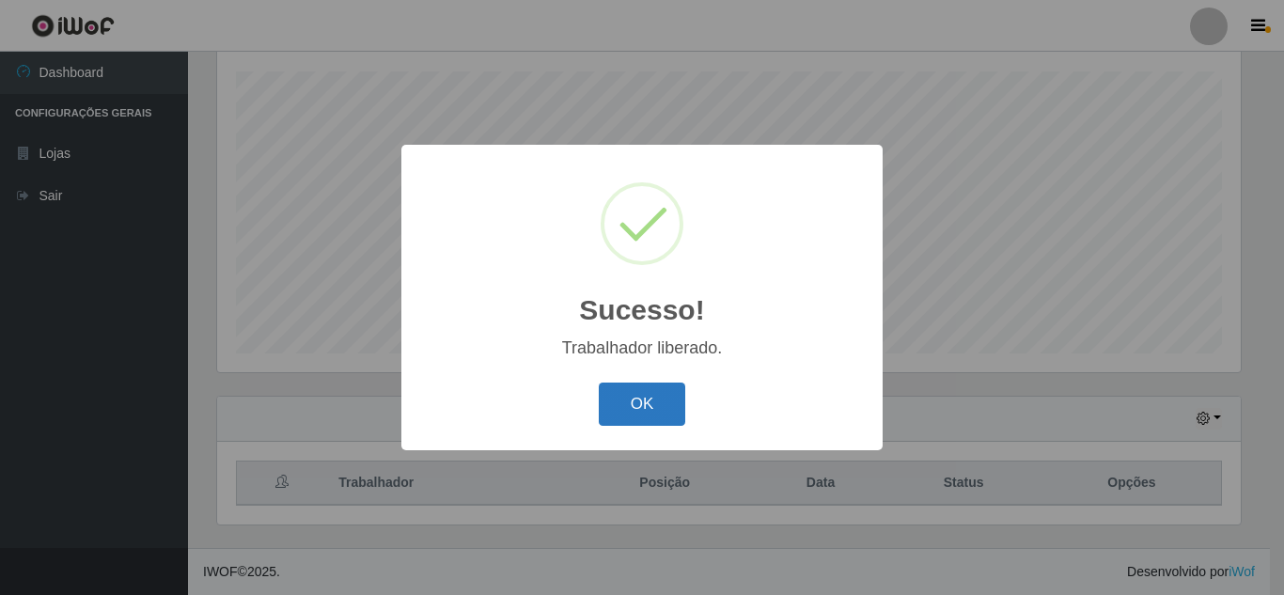
click at [652, 404] on button "OK" at bounding box center [642, 404] width 87 height 44
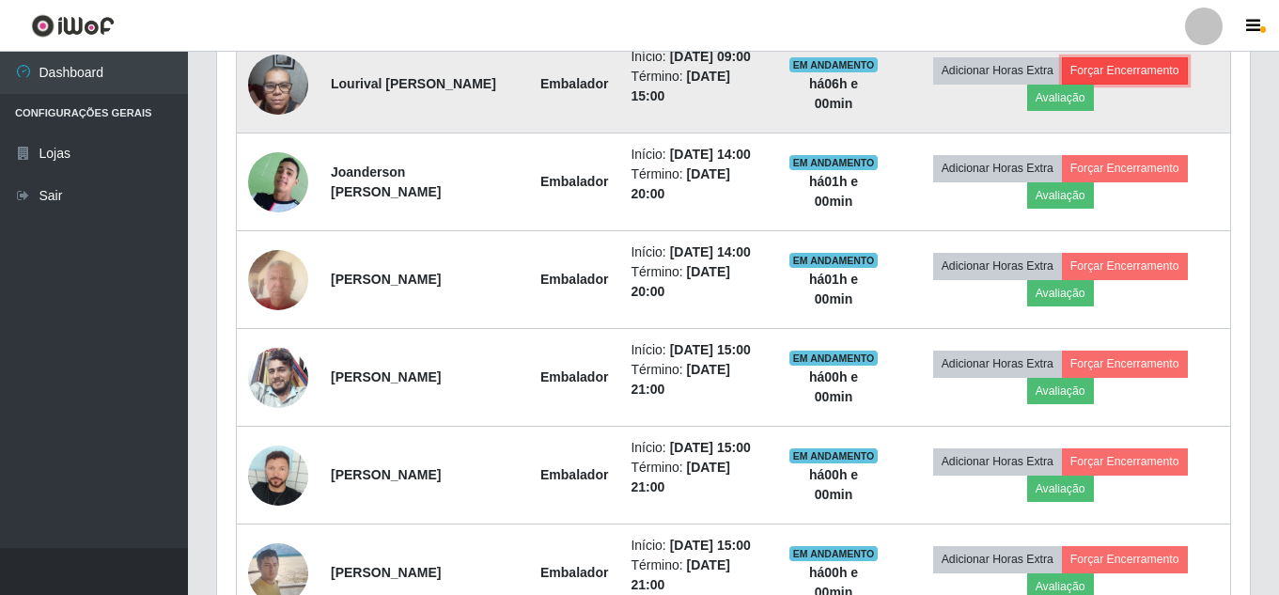
click at [1138, 70] on button "Forçar Encerramento" at bounding box center [1125, 70] width 126 height 26
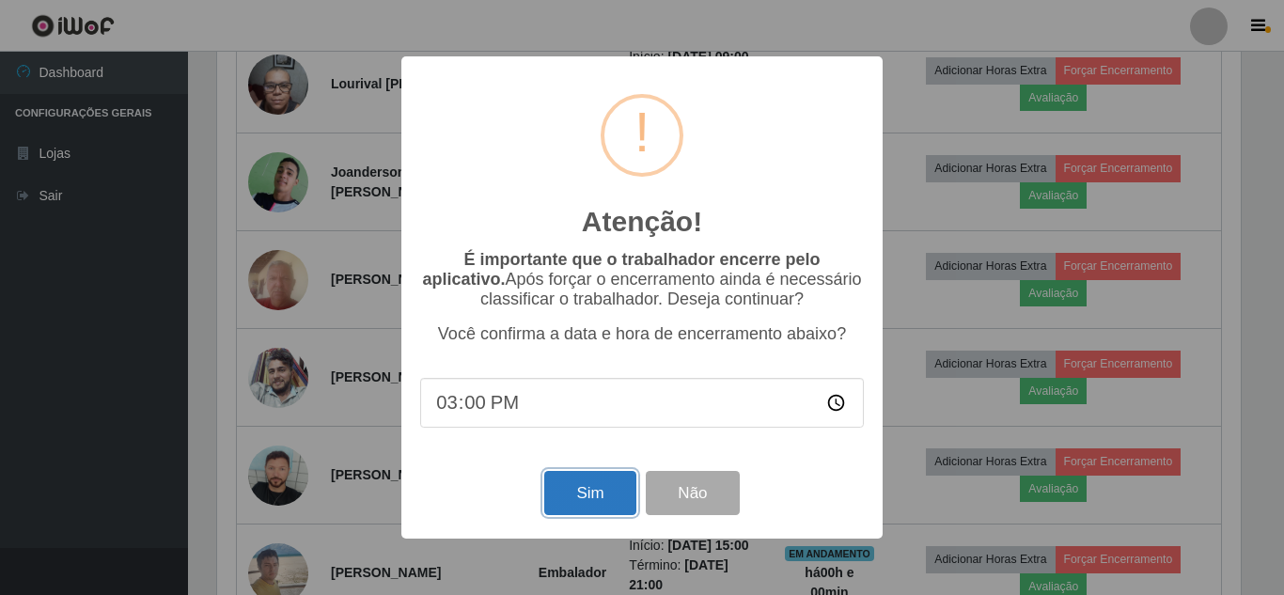
click at [604, 501] on button "Sim" at bounding box center [589, 493] width 91 height 44
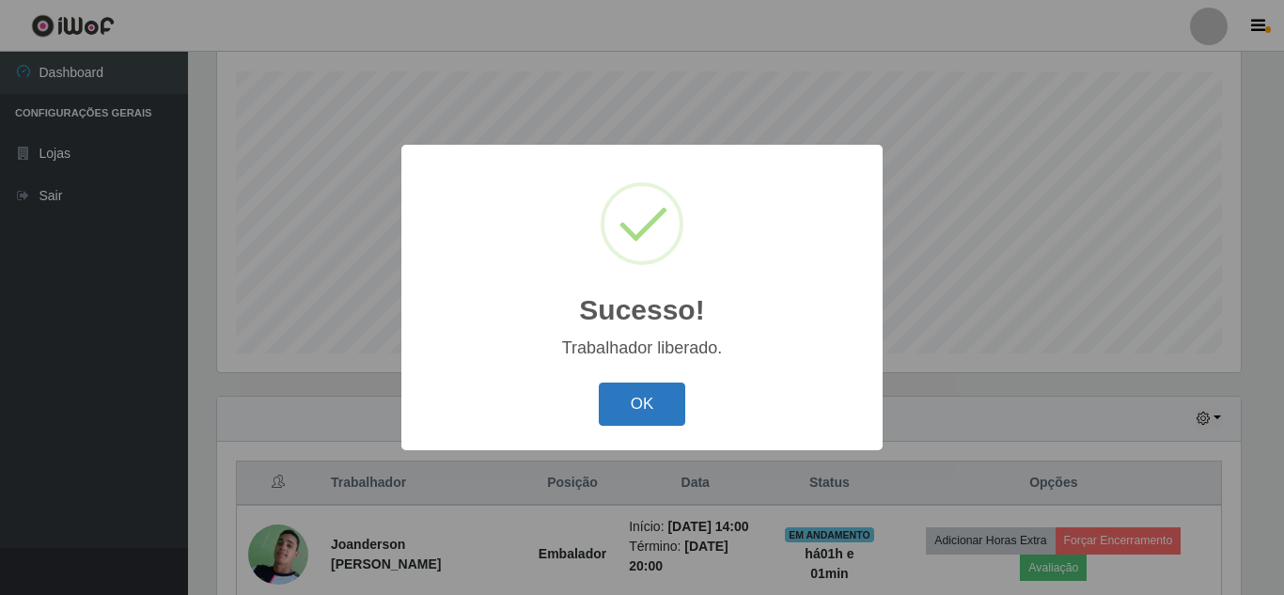
click at [663, 397] on button "OK" at bounding box center [642, 404] width 87 height 44
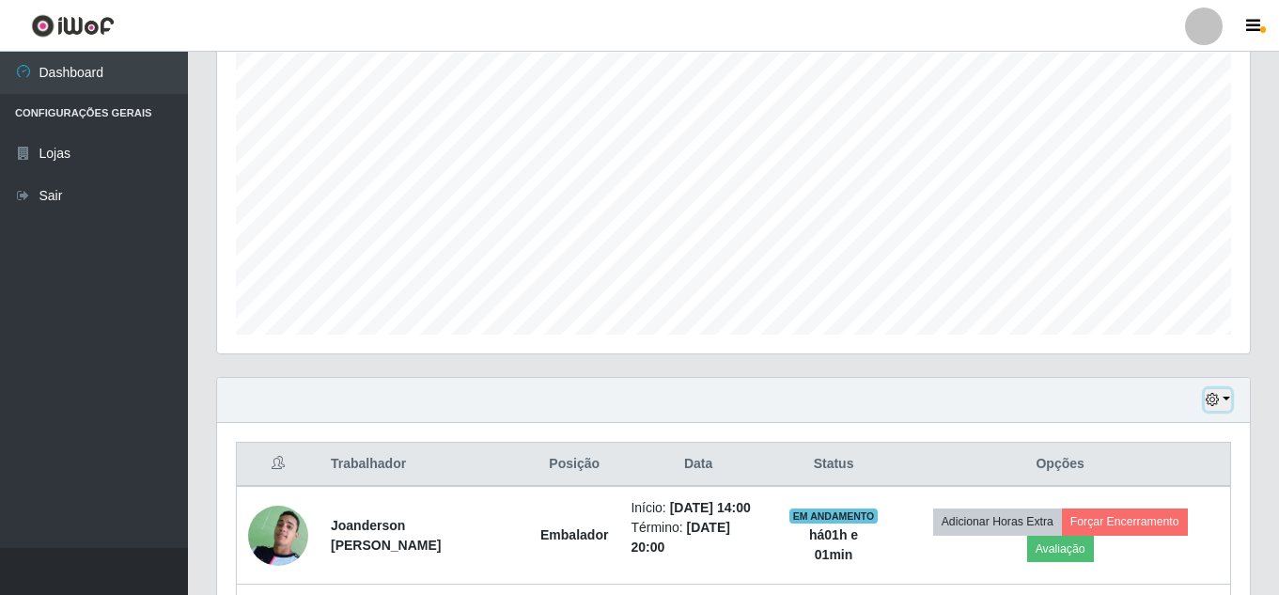
click at [1208, 400] on icon "button" at bounding box center [1212, 399] width 13 height 13
